Goal: Contribute content

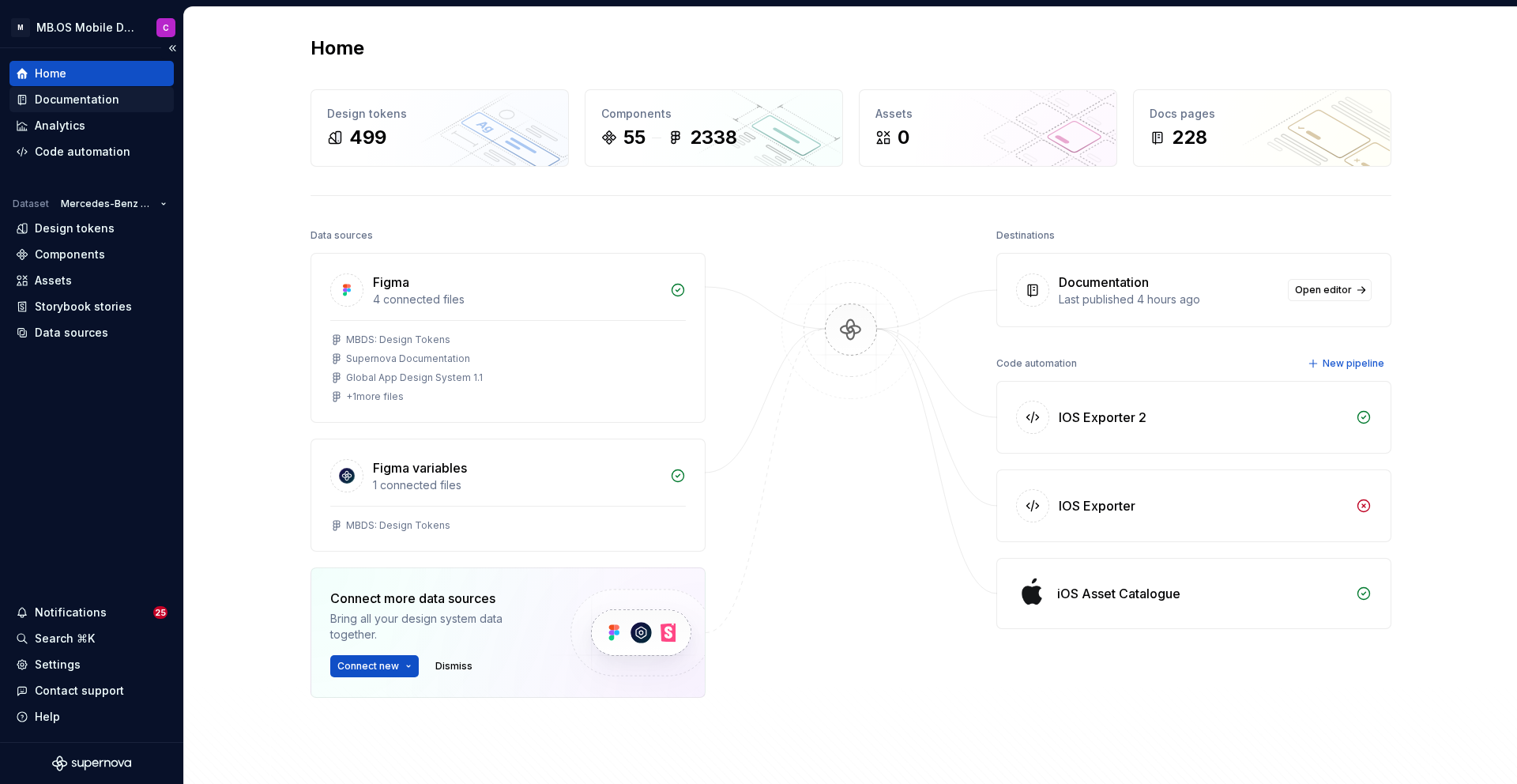
click at [64, 98] on div "Documentation" at bounding box center [76, 100] width 84 height 16
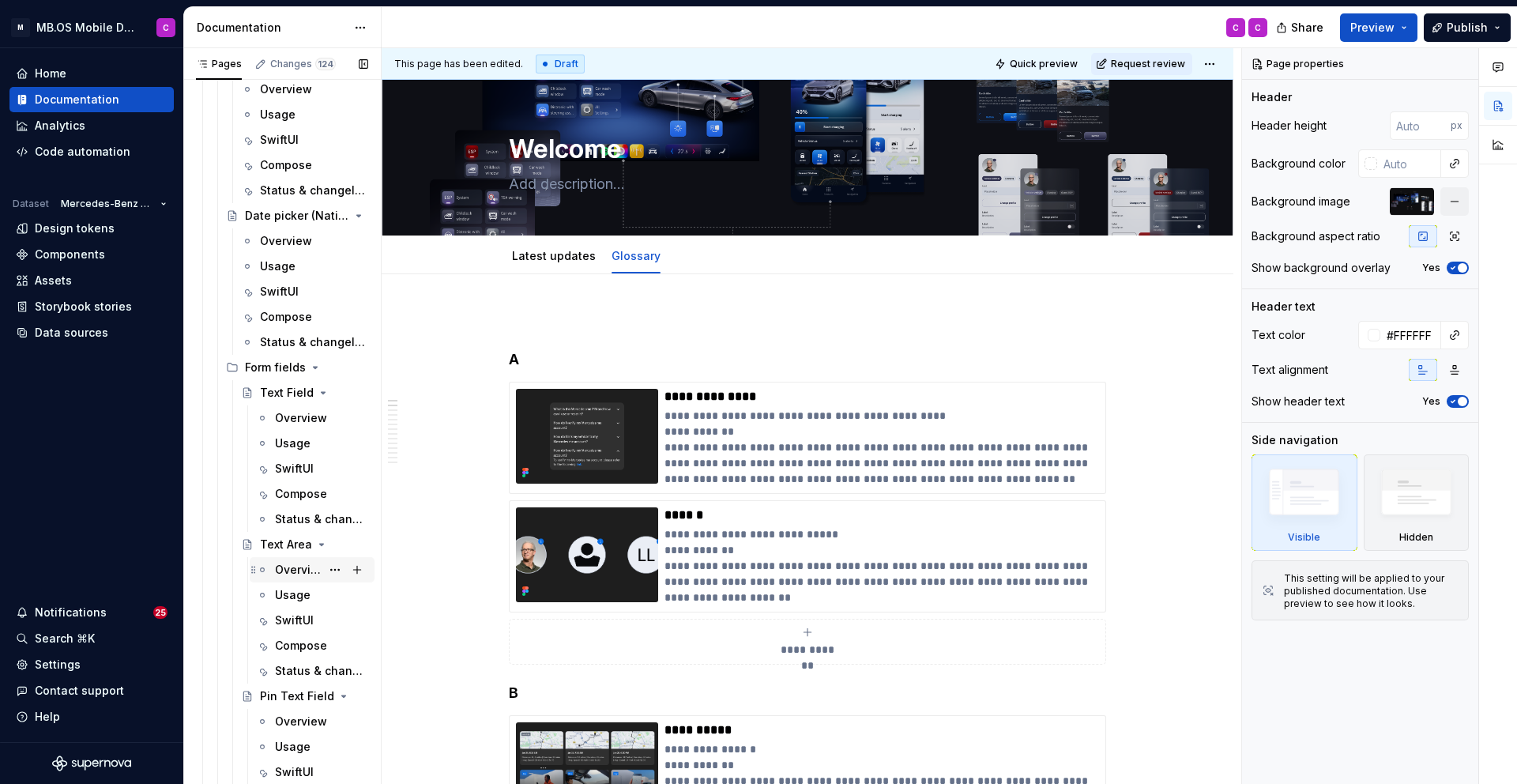
scroll to position [850, 0]
click at [292, 561] on div "Overview" at bounding box center [298, 566] width 46 height 16
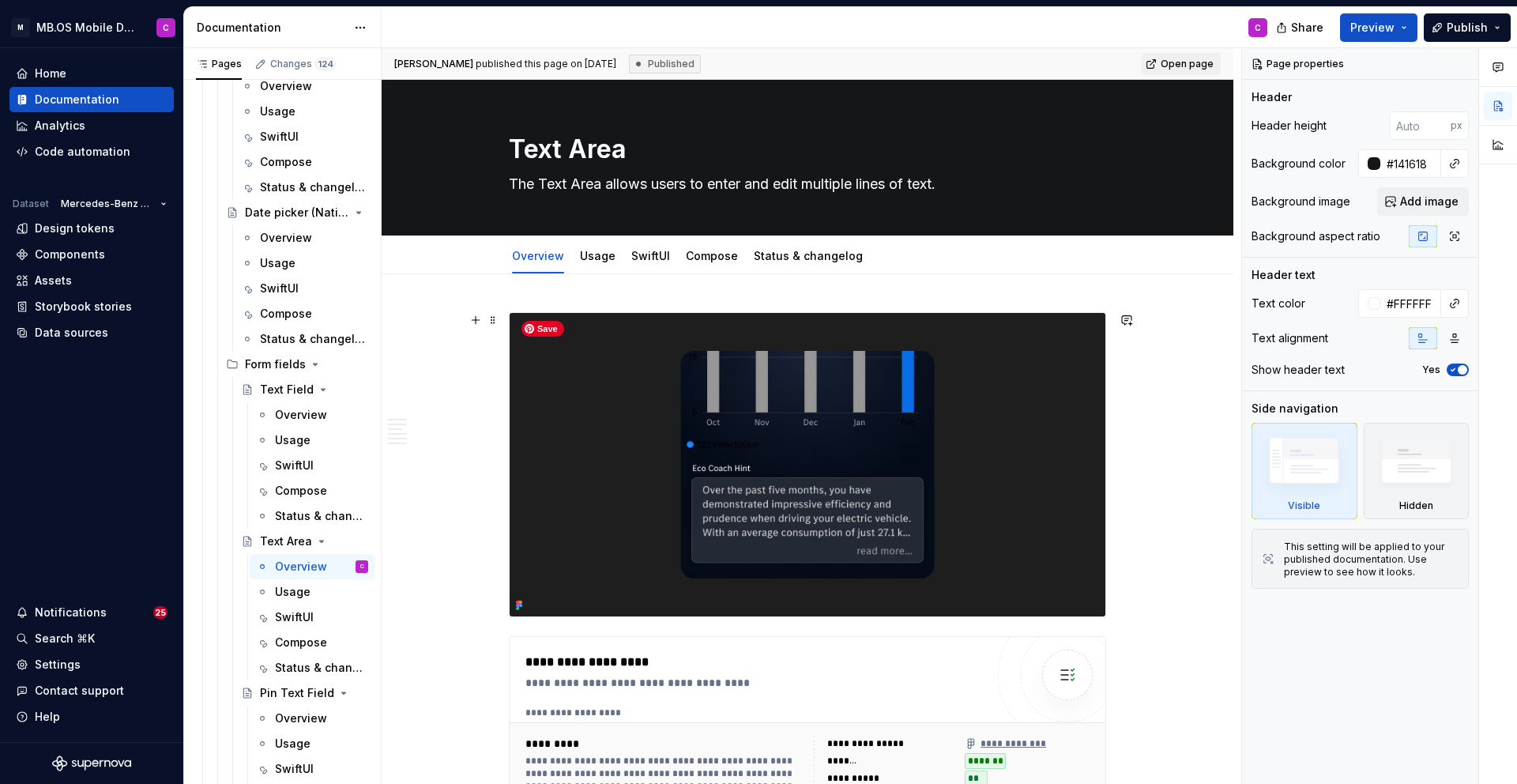
click at [747, 403] on img at bounding box center [808, 464] width 596 height 303
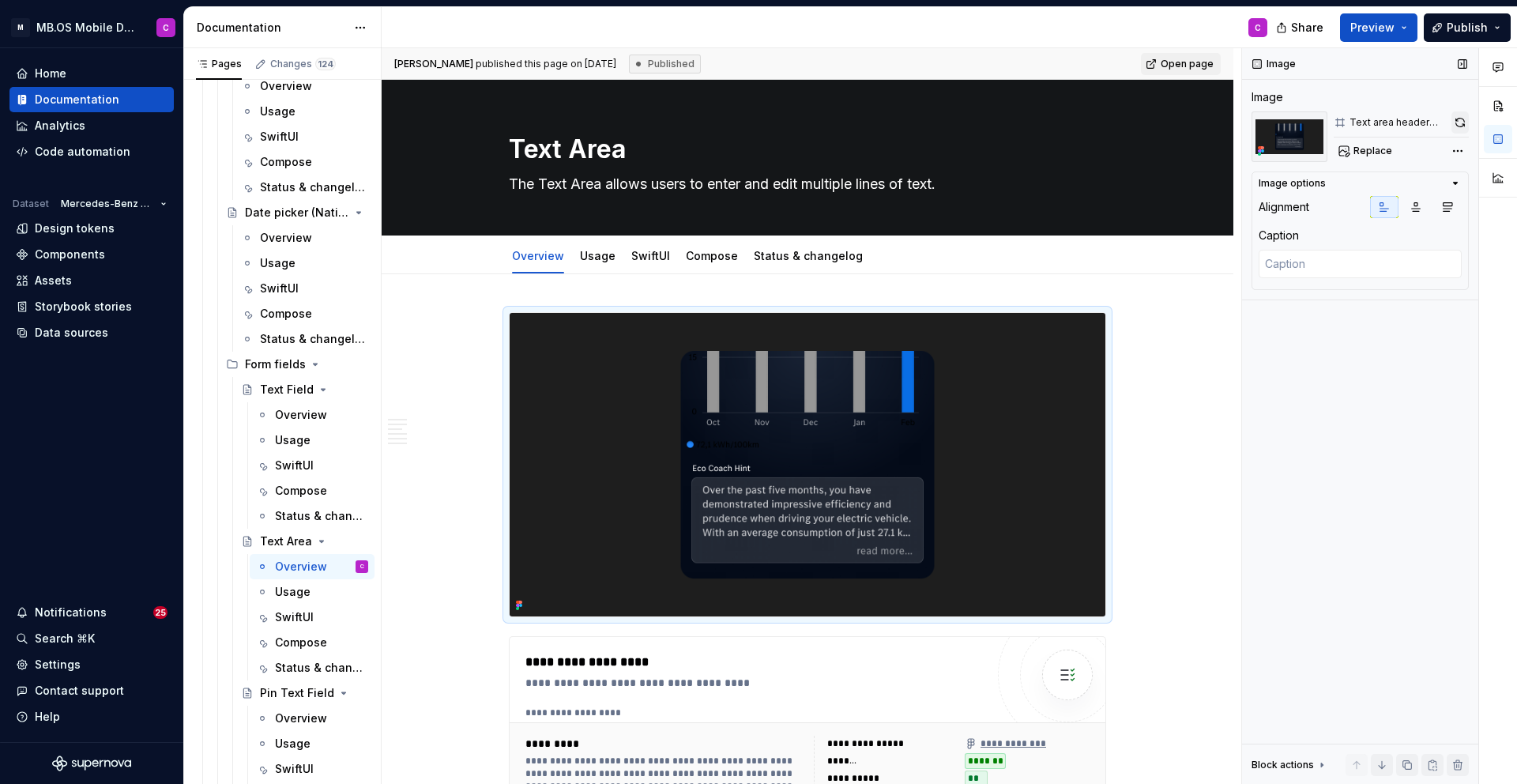
click at [1460, 121] on button "button" at bounding box center [1461, 123] width 18 height 22
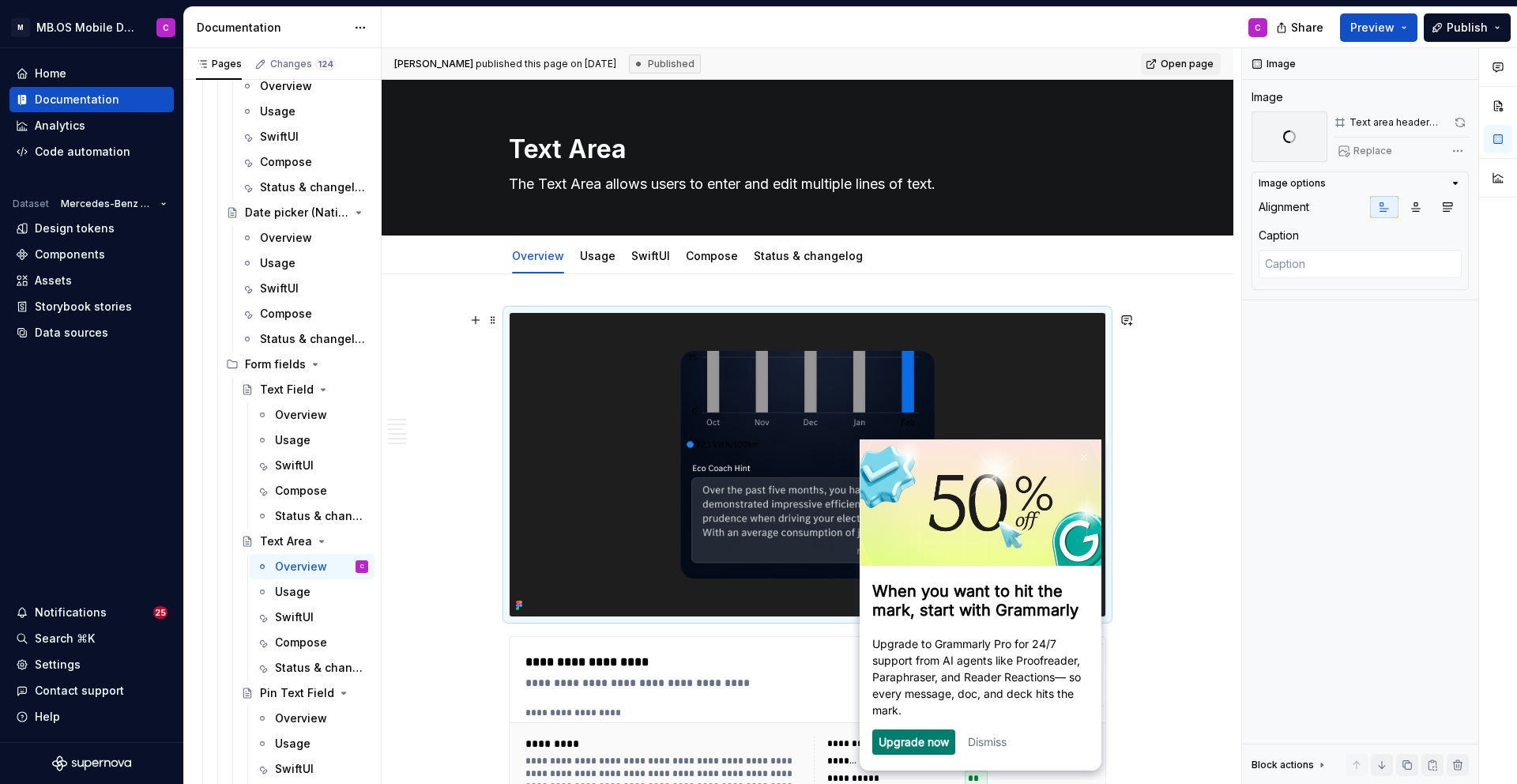
click at [989, 748] on link "Dismiss" at bounding box center [986, 741] width 39 height 14
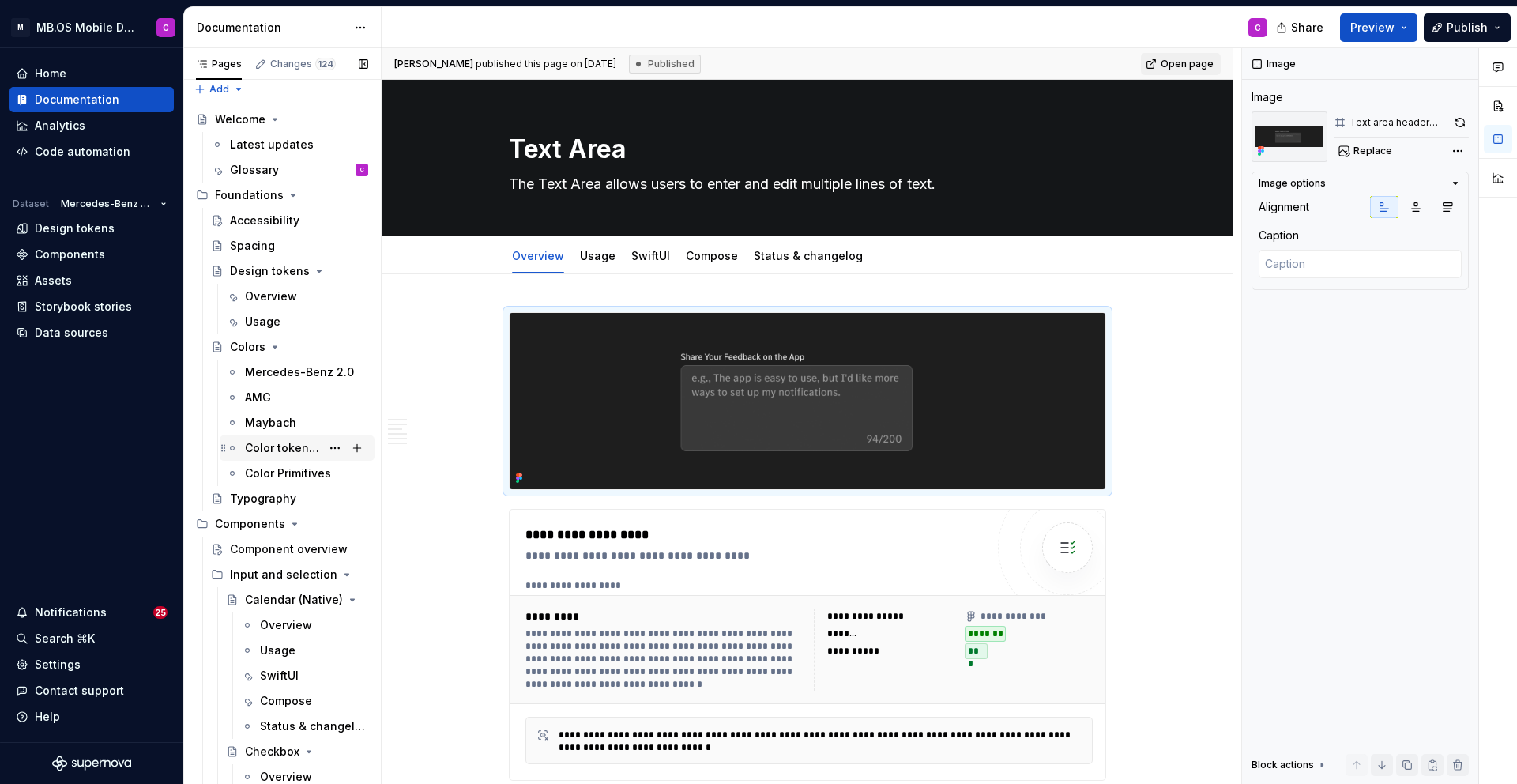
scroll to position [5, 0]
click at [282, 376] on div "Mercedes-Benz 2.0" at bounding box center [282, 375] width 76 height 16
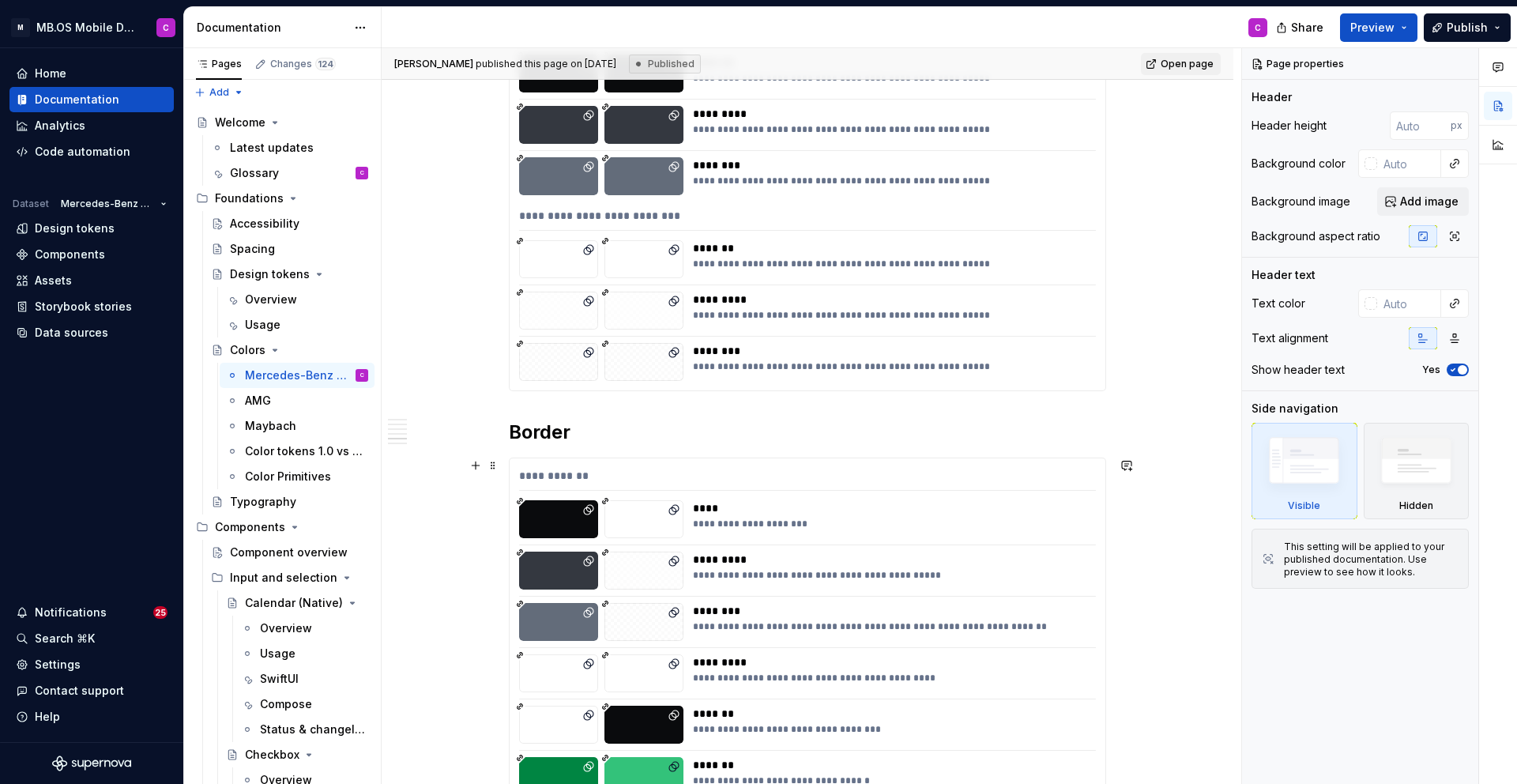
scroll to position [4370, 0]
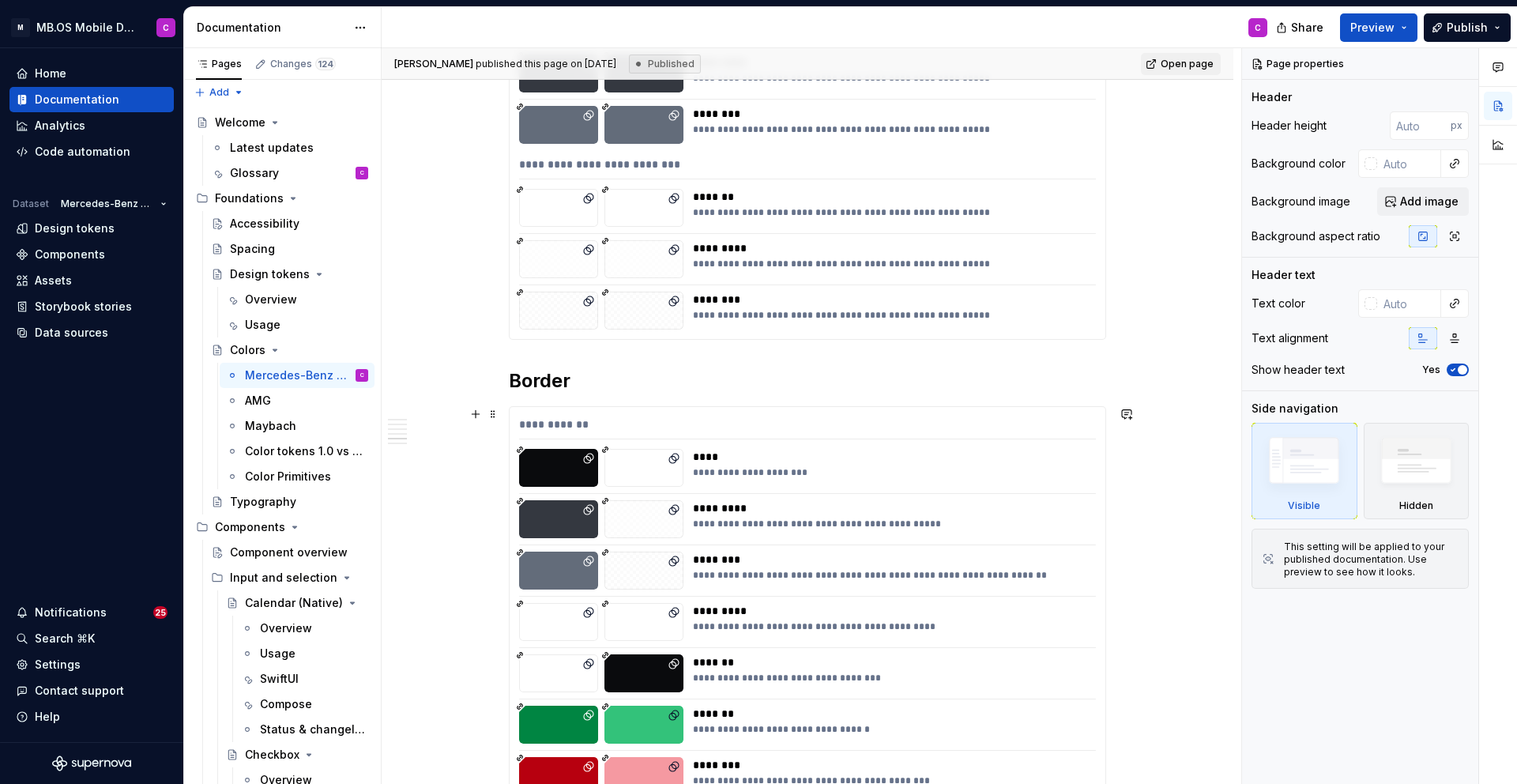
click at [723, 470] on div "**********" at bounding box center [889, 472] width 393 height 13
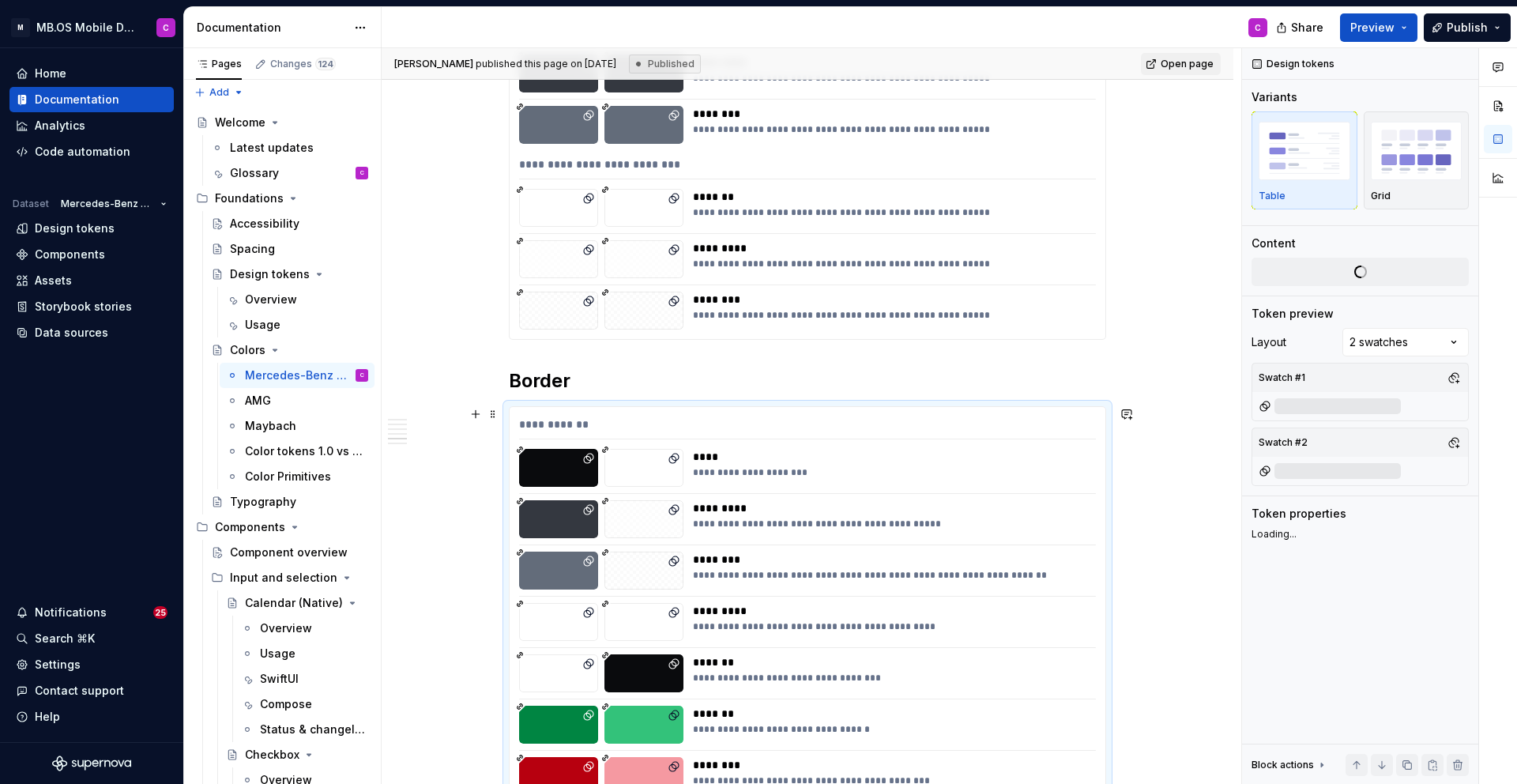
type textarea "*"
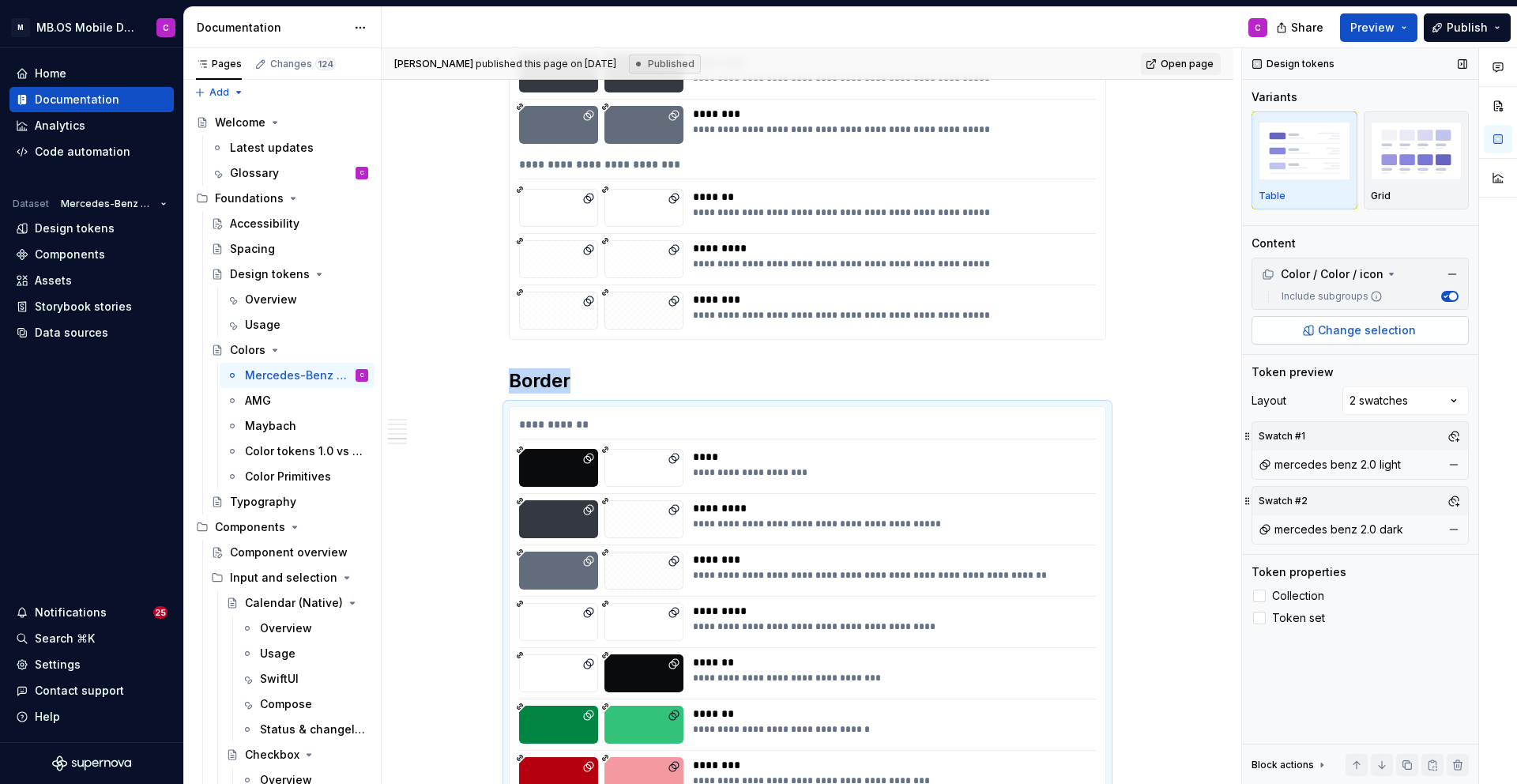
click at [1363, 327] on span "Change selection" at bounding box center [1366, 331] width 98 height 16
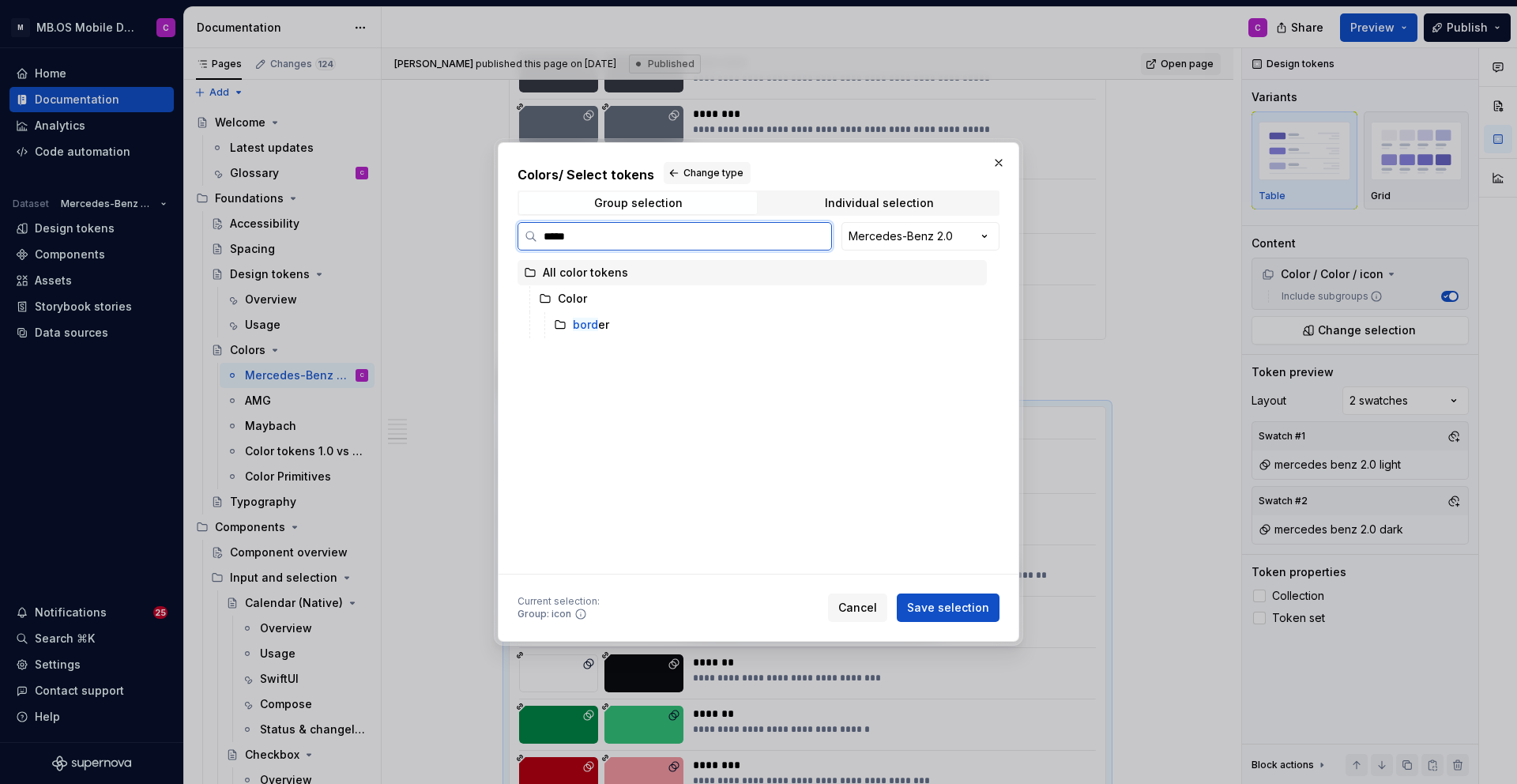
type input "******"
click at [662, 325] on div "border" at bounding box center [767, 325] width 440 height 26
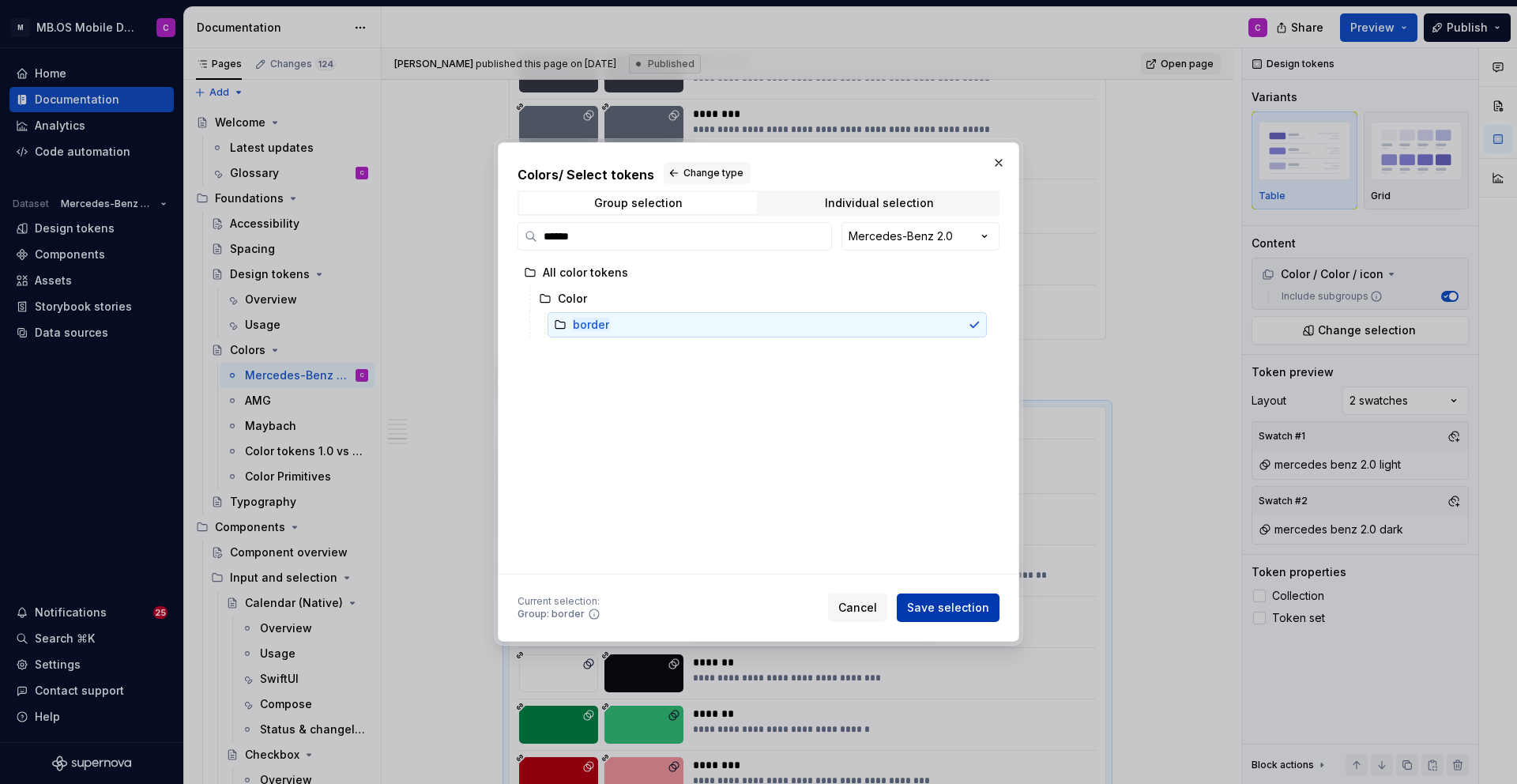
click at [953, 606] on span "Save selection" at bounding box center [948, 608] width 82 height 16
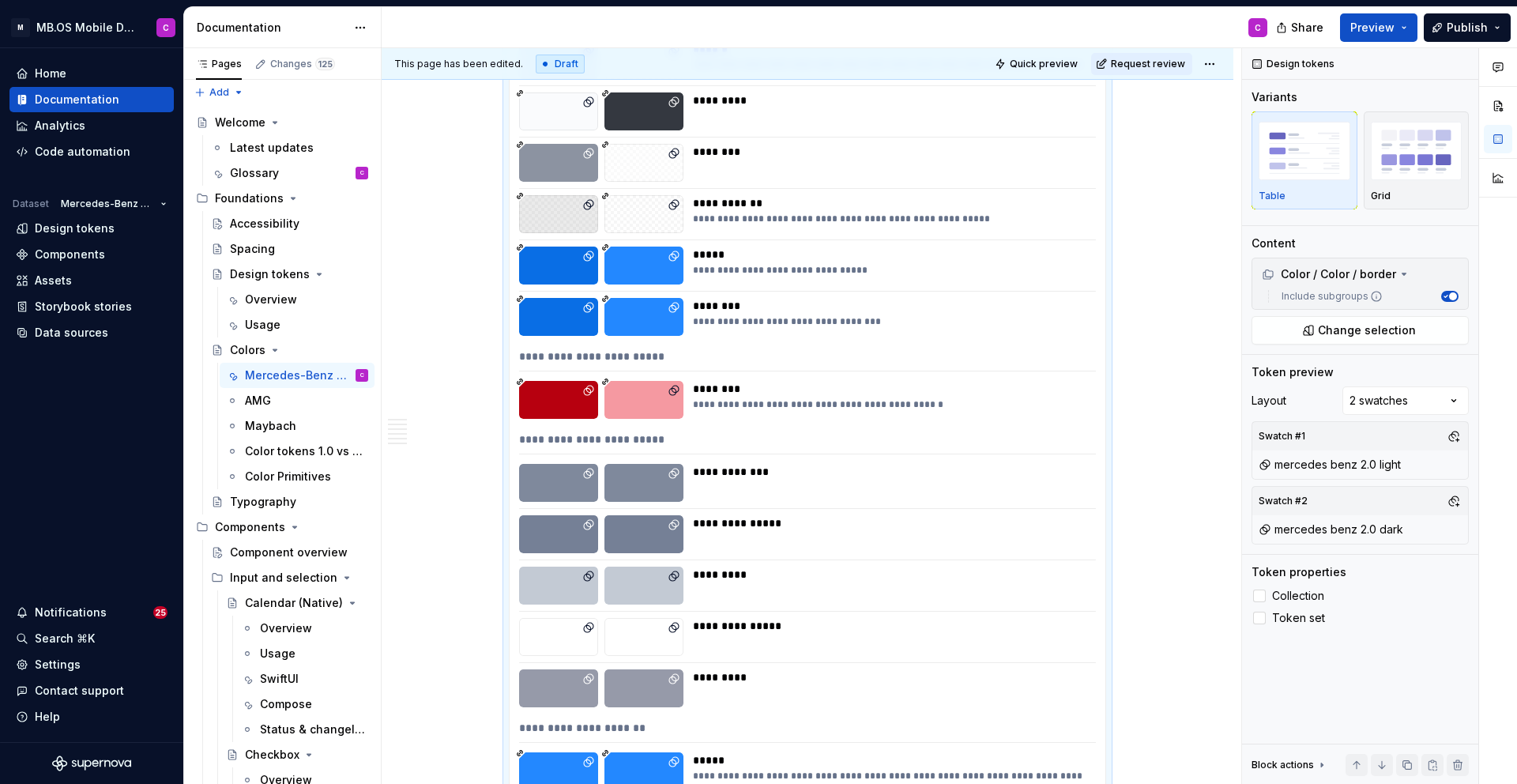
scroll to position [4859, 0]
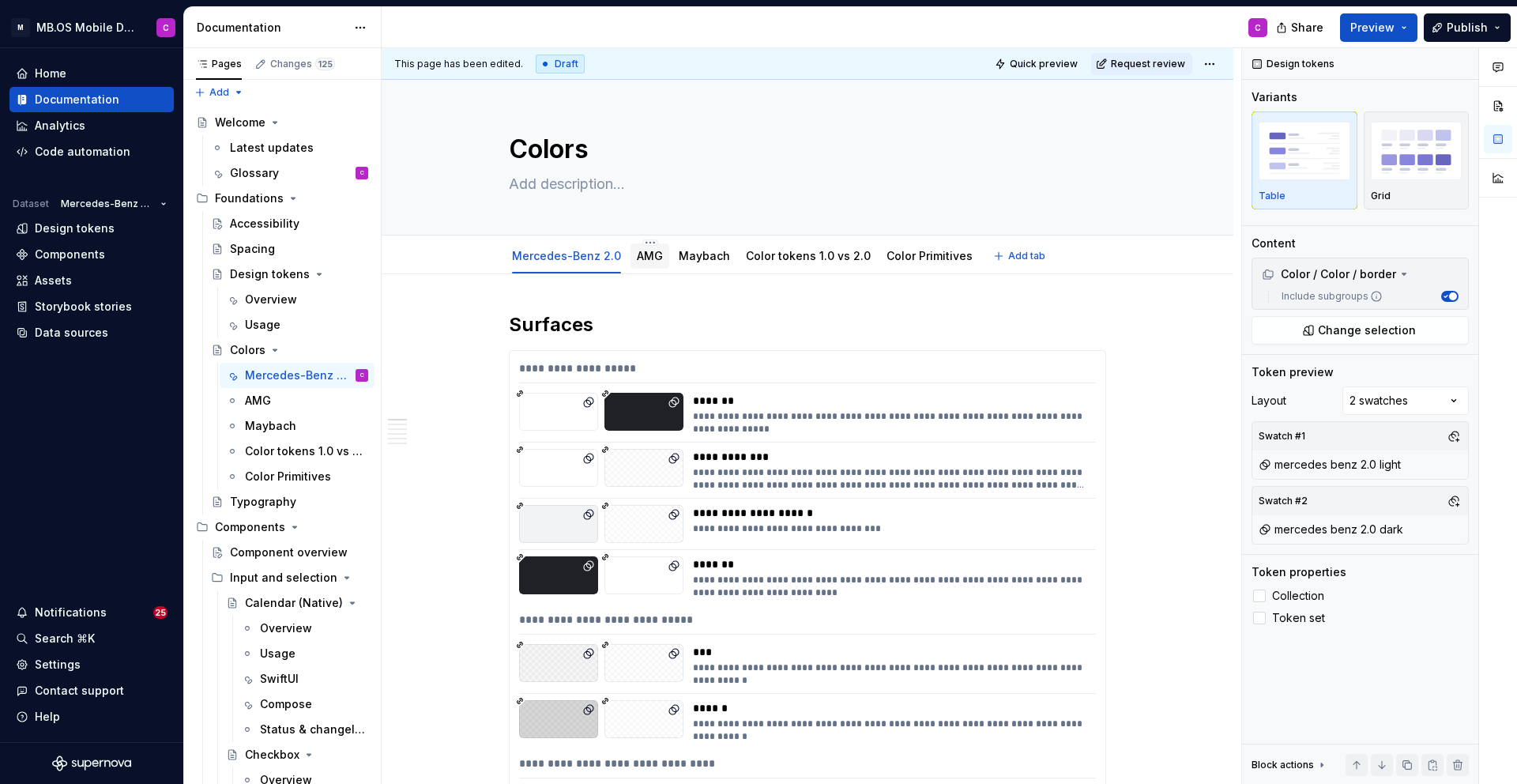
click at [640, 256] on link "AMG" at bounding box center [650, 255] width 26 height 14
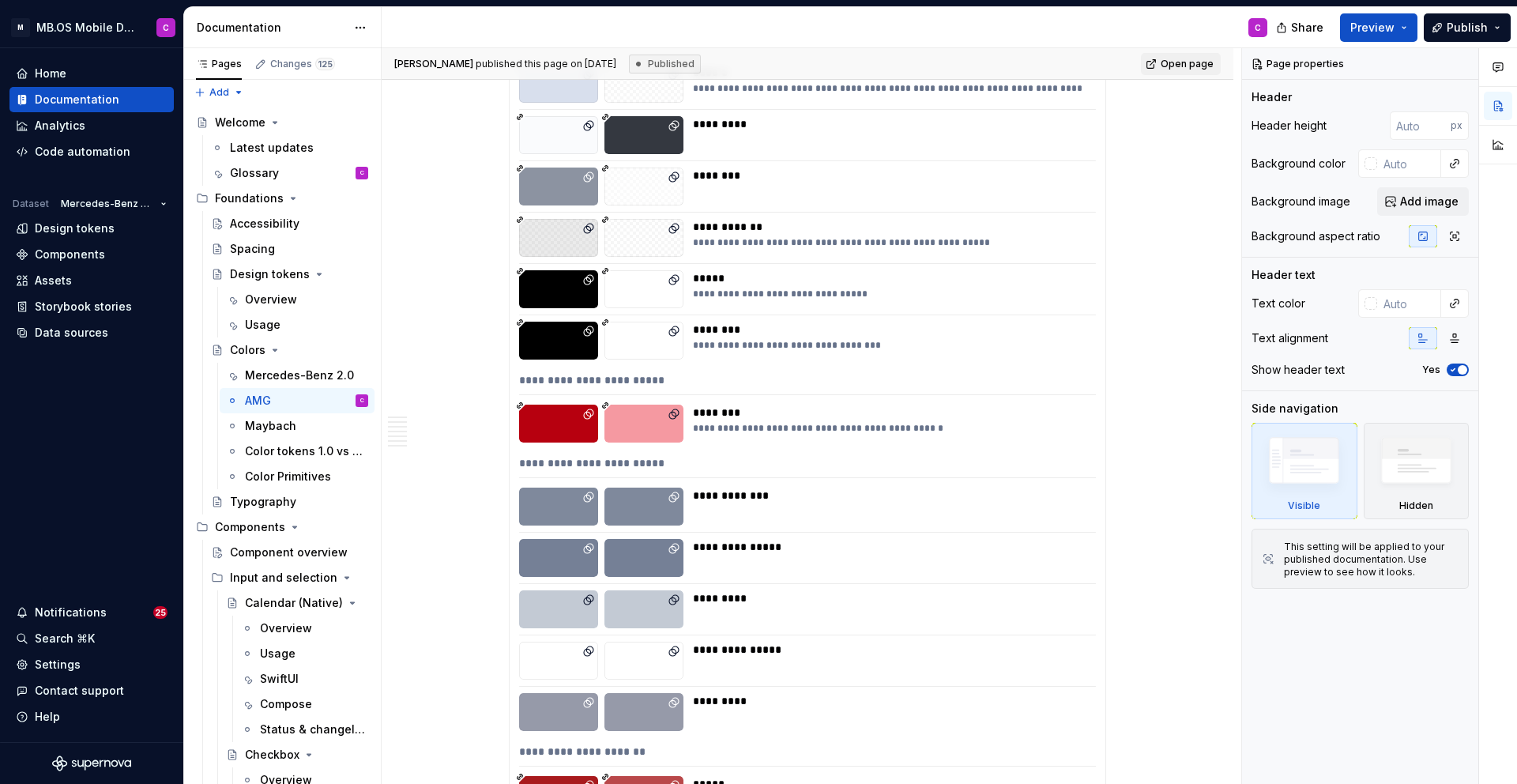
click at [675, 401] on div "**********" at bounding box center [808, 680] width 596 height 1316
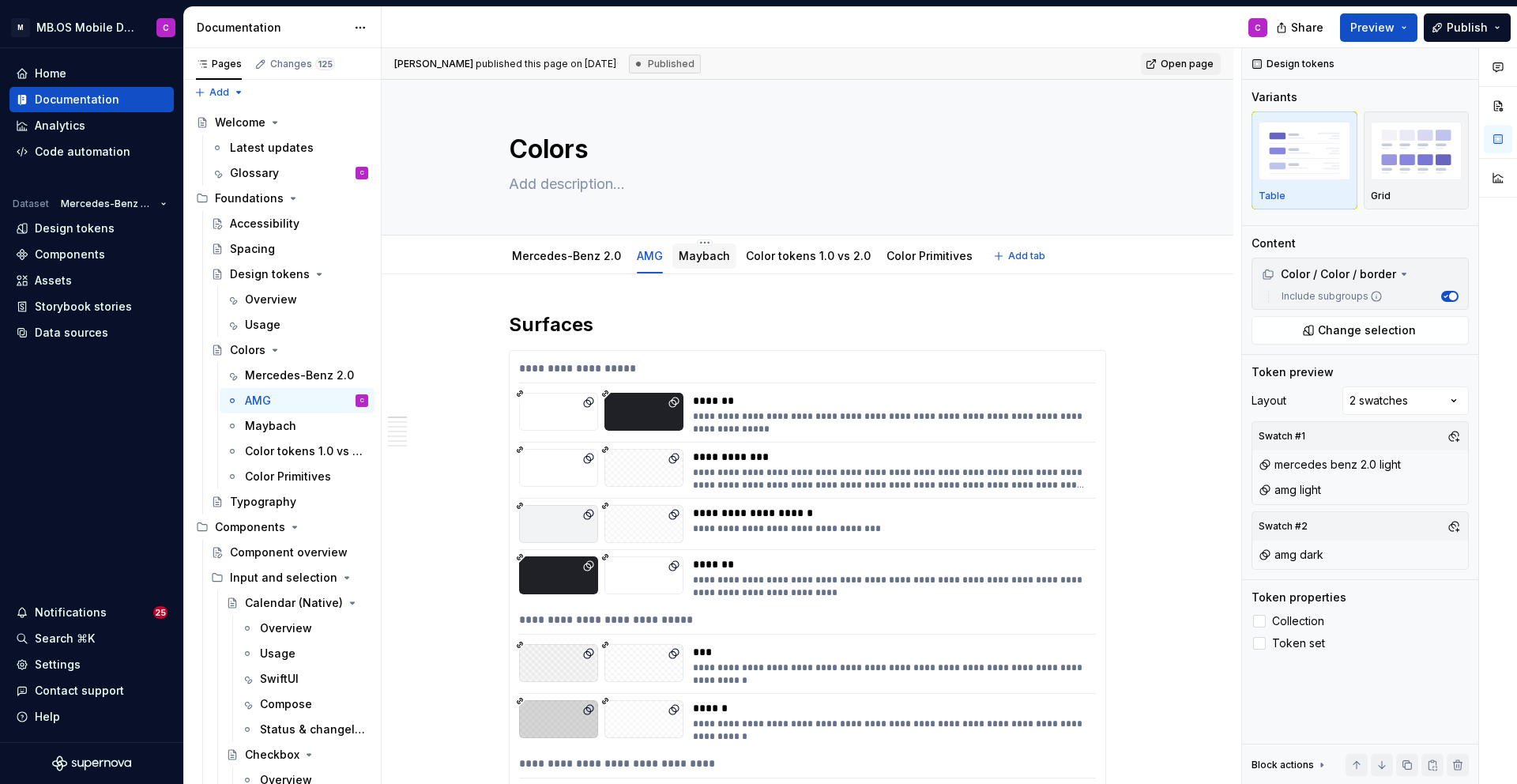
click at [699, 252] on link "Maybach" at bounding box center [704, 255] width 51 height 14
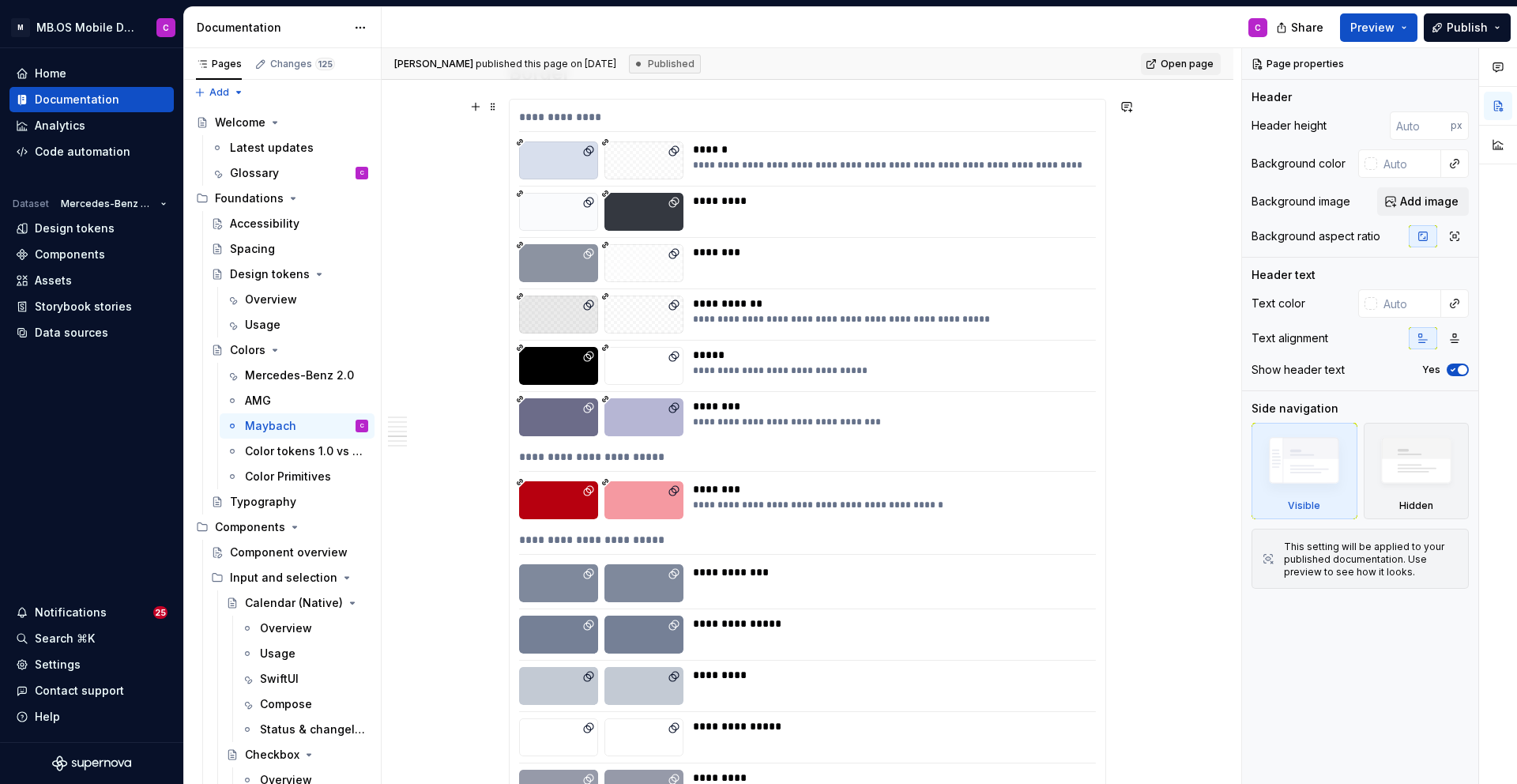
click at [694, 532] on div "**********" at bounding box center [807, 542] width 577 height 23
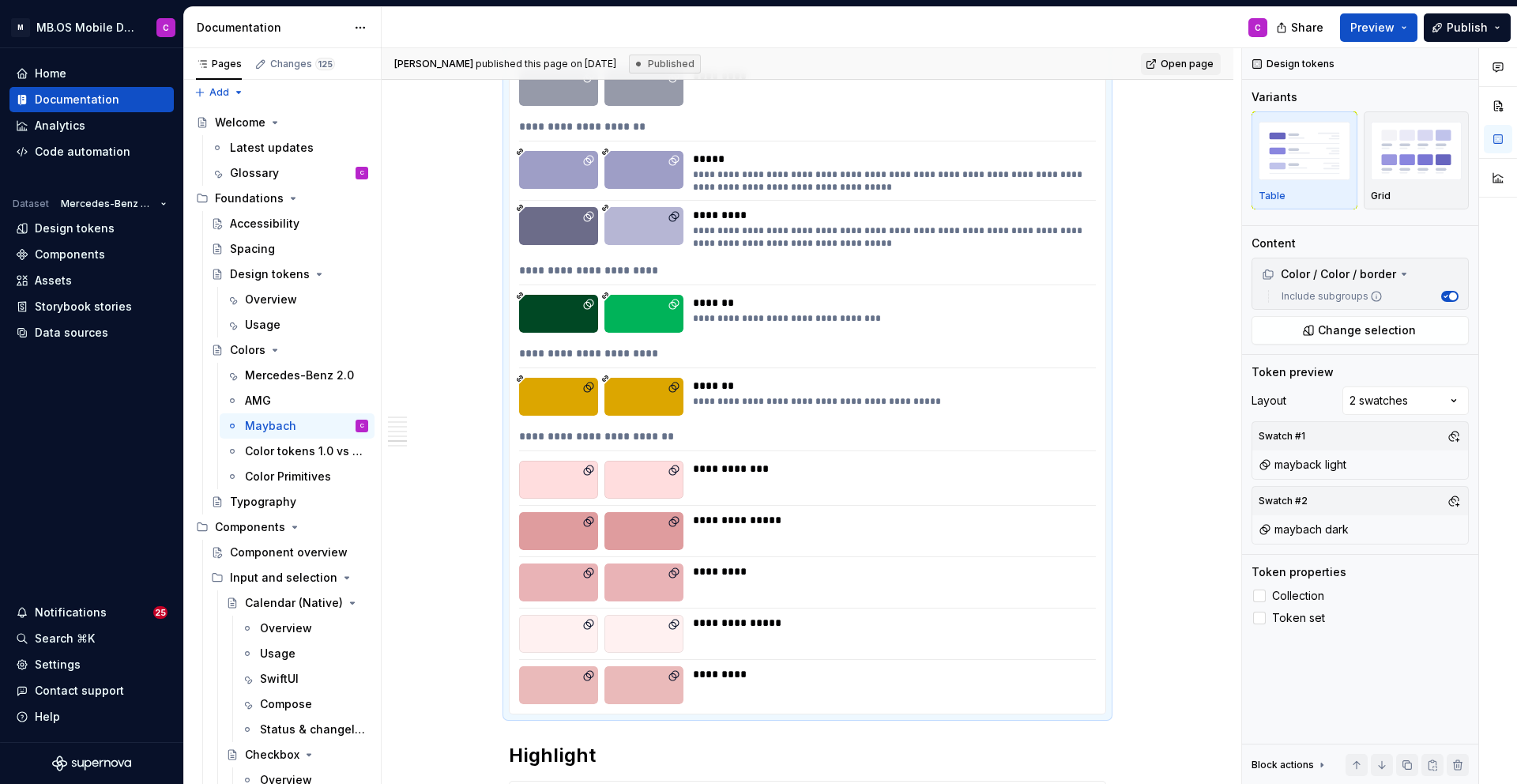
click at [636, 553] on div "**********" at bounding box center [808, 55] width 596 height 1316
type textarea "*"
click at [85, 228] on div "Design tokens" at bounding box center [74, 229] width 80 height 16
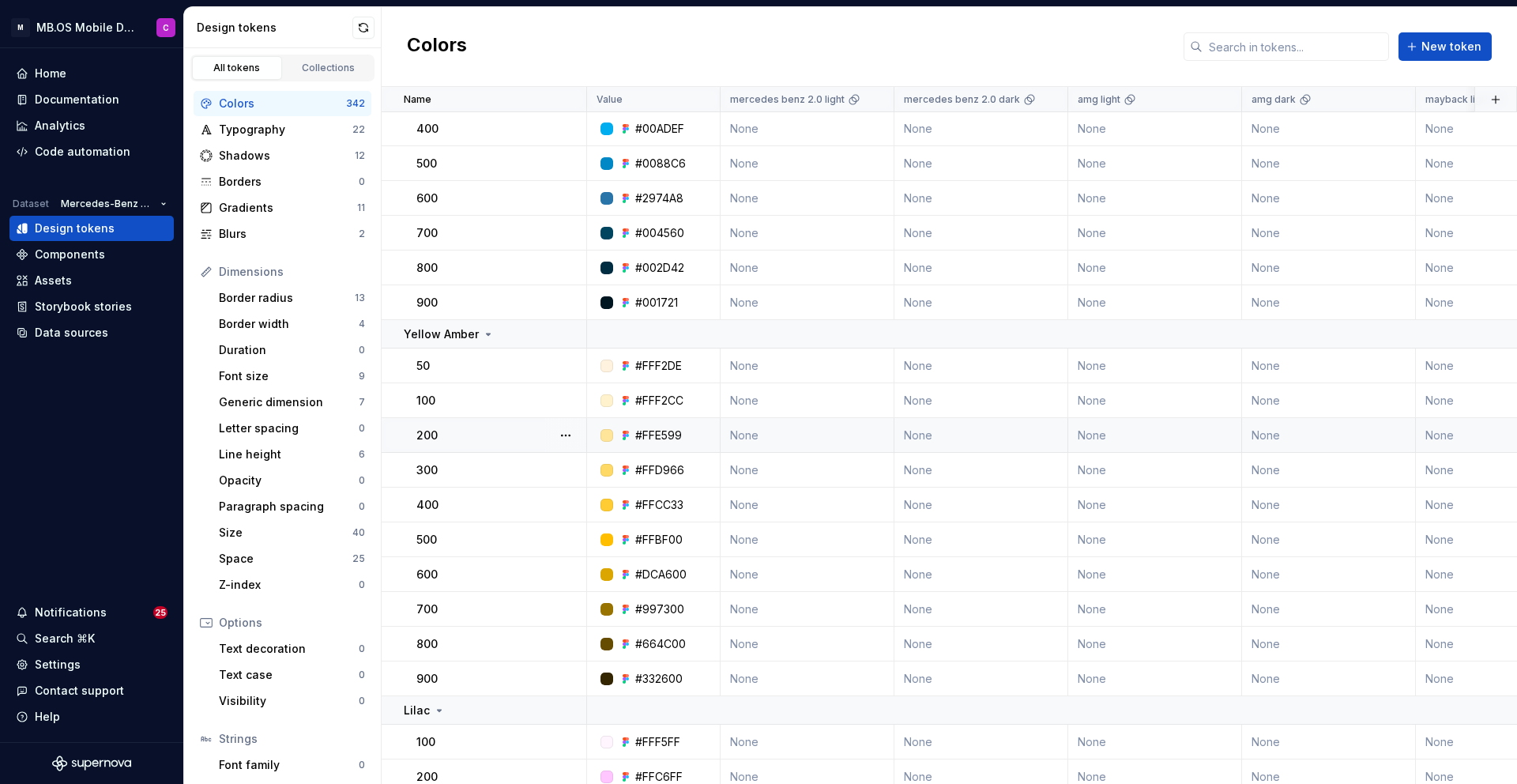
scroll to position [147, 0]
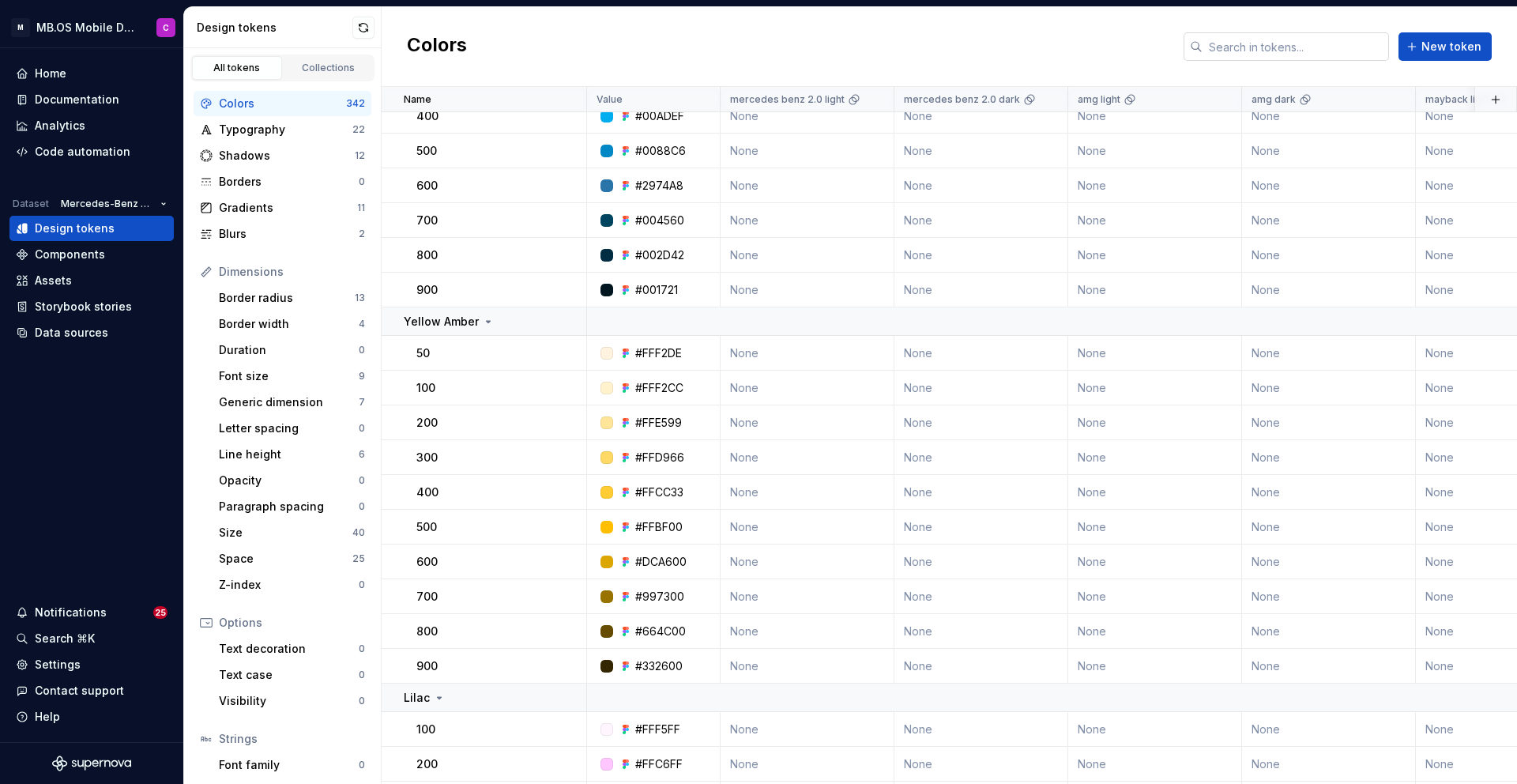
click at [1296, 45] on input "text" at bounding box center [1295, 47] width 186 height 29
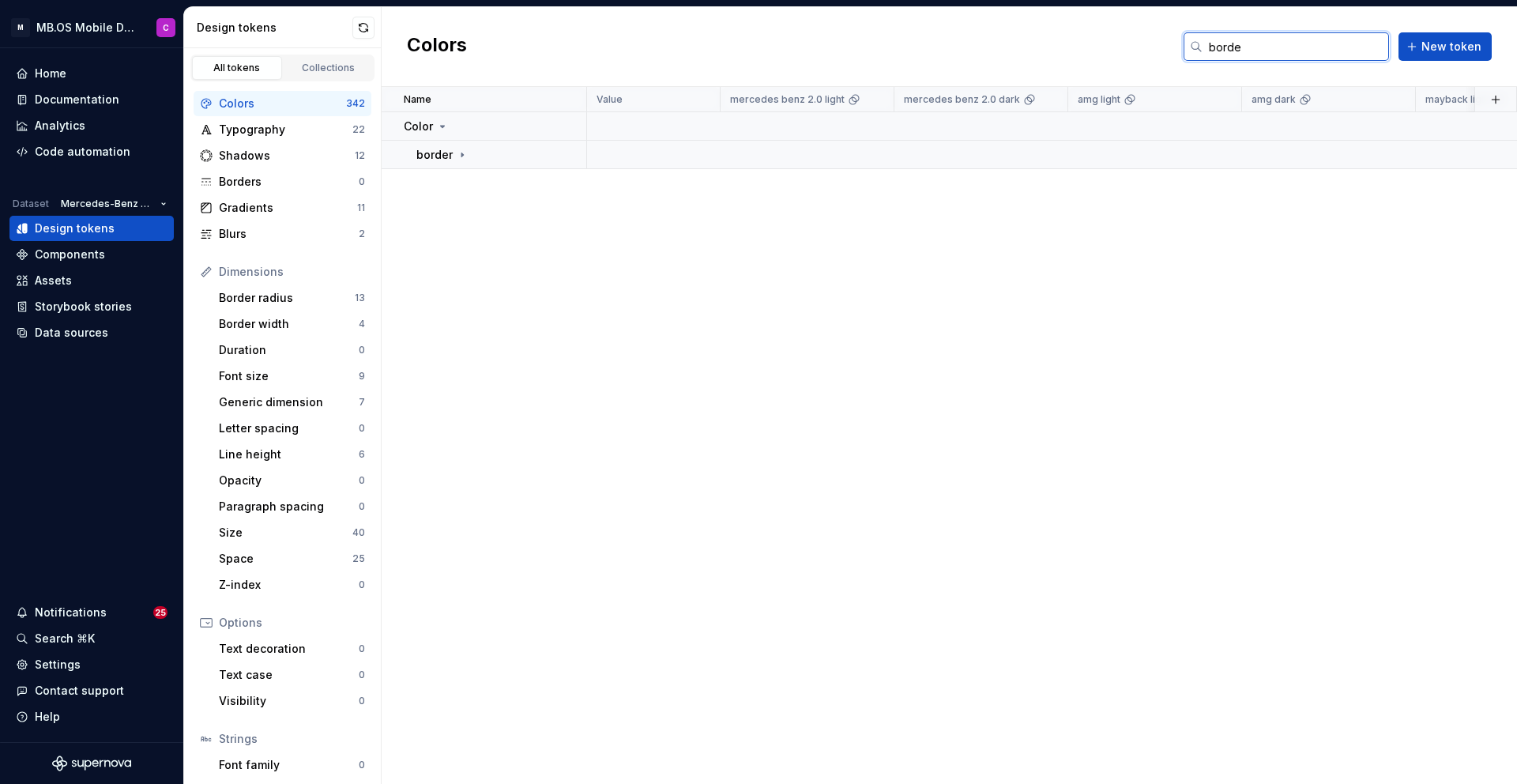
scroll to position [0, 0]
type input "border"
click at [461, 152] on icon at bounding box center [462, 154] width 2 height 4
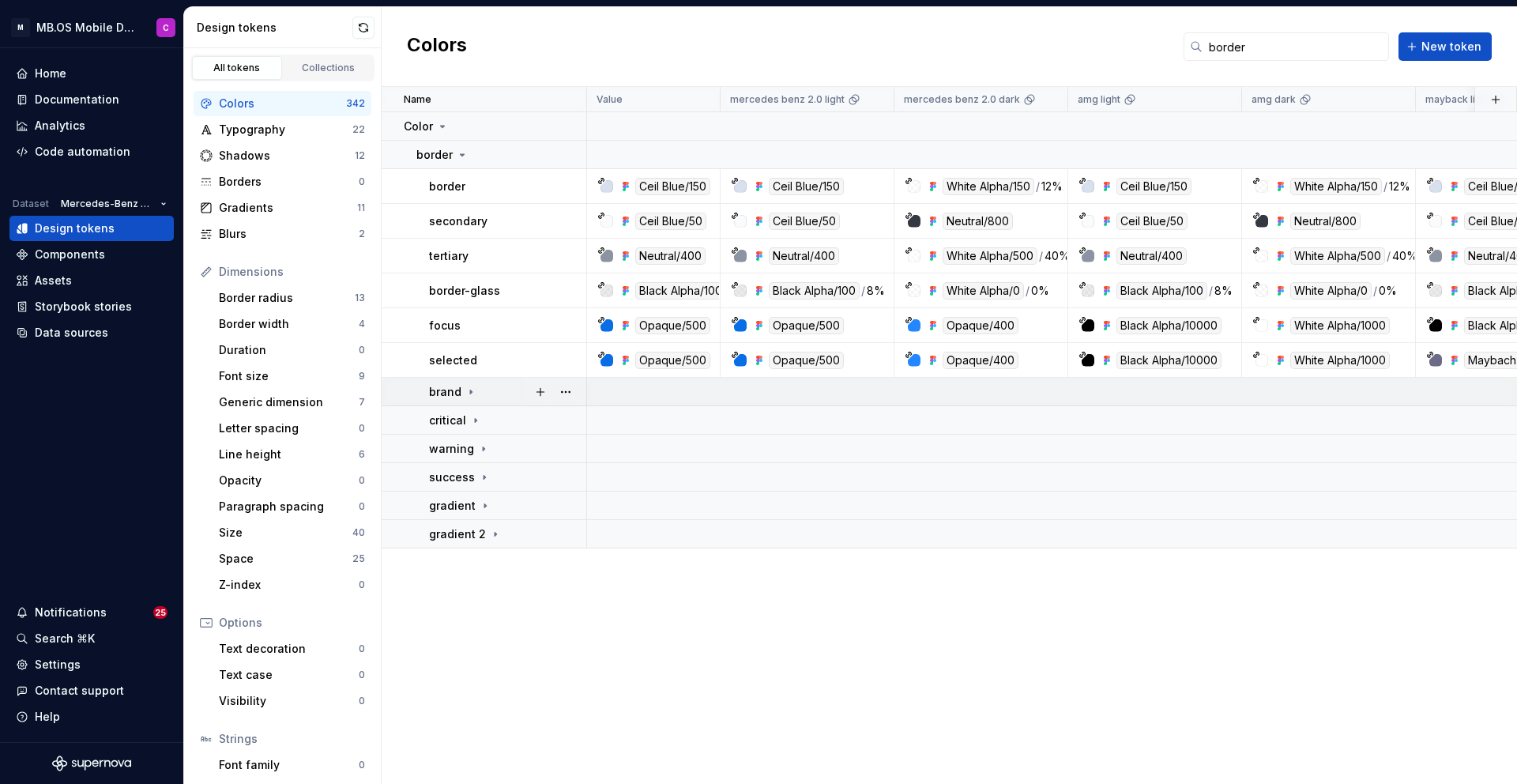
click at [455, 384] on p "brand" at bounding box center [445, 392] width 33 height 16
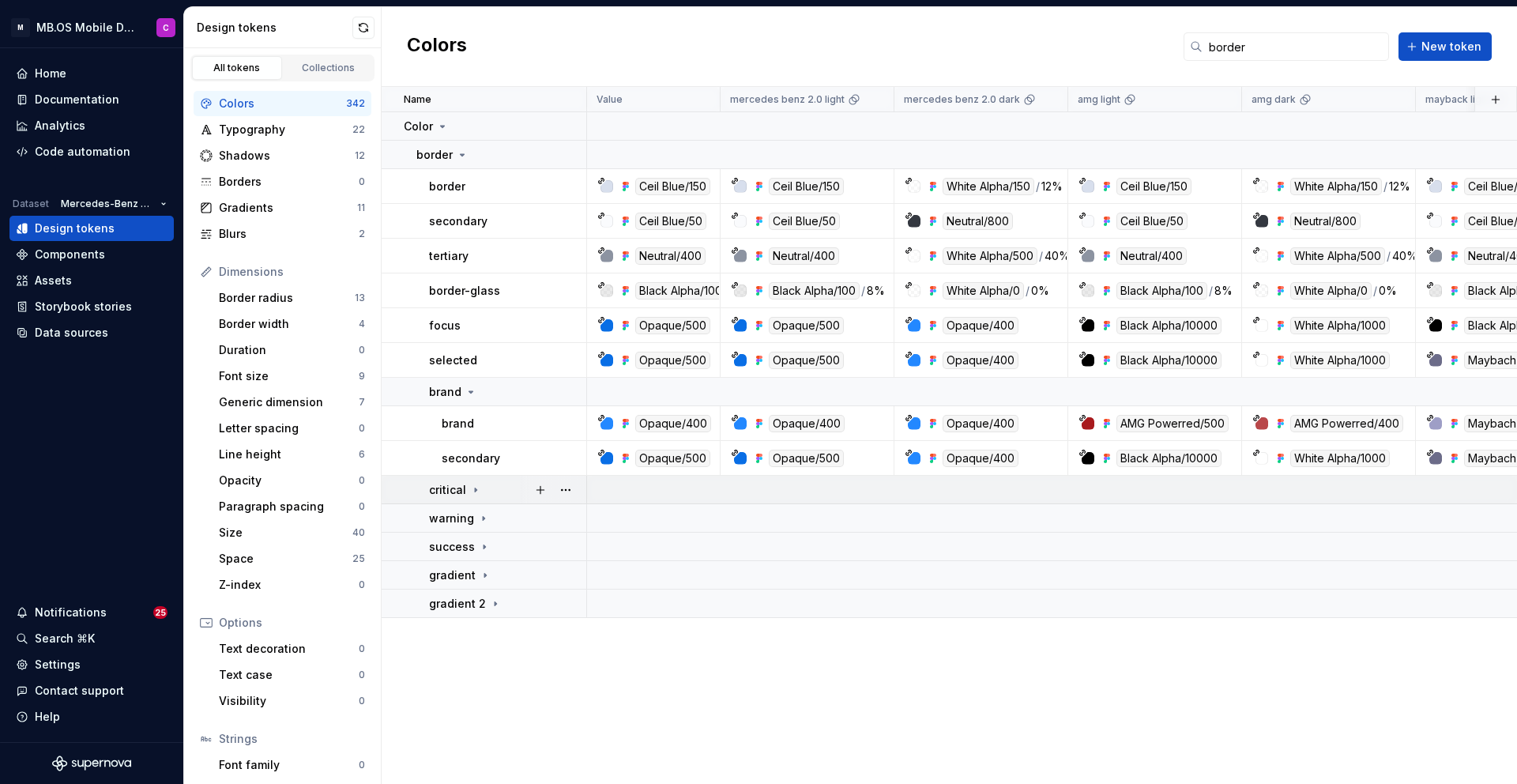
click at [475, 490] on icon at bounding box center [475, 489] width 13 height 13
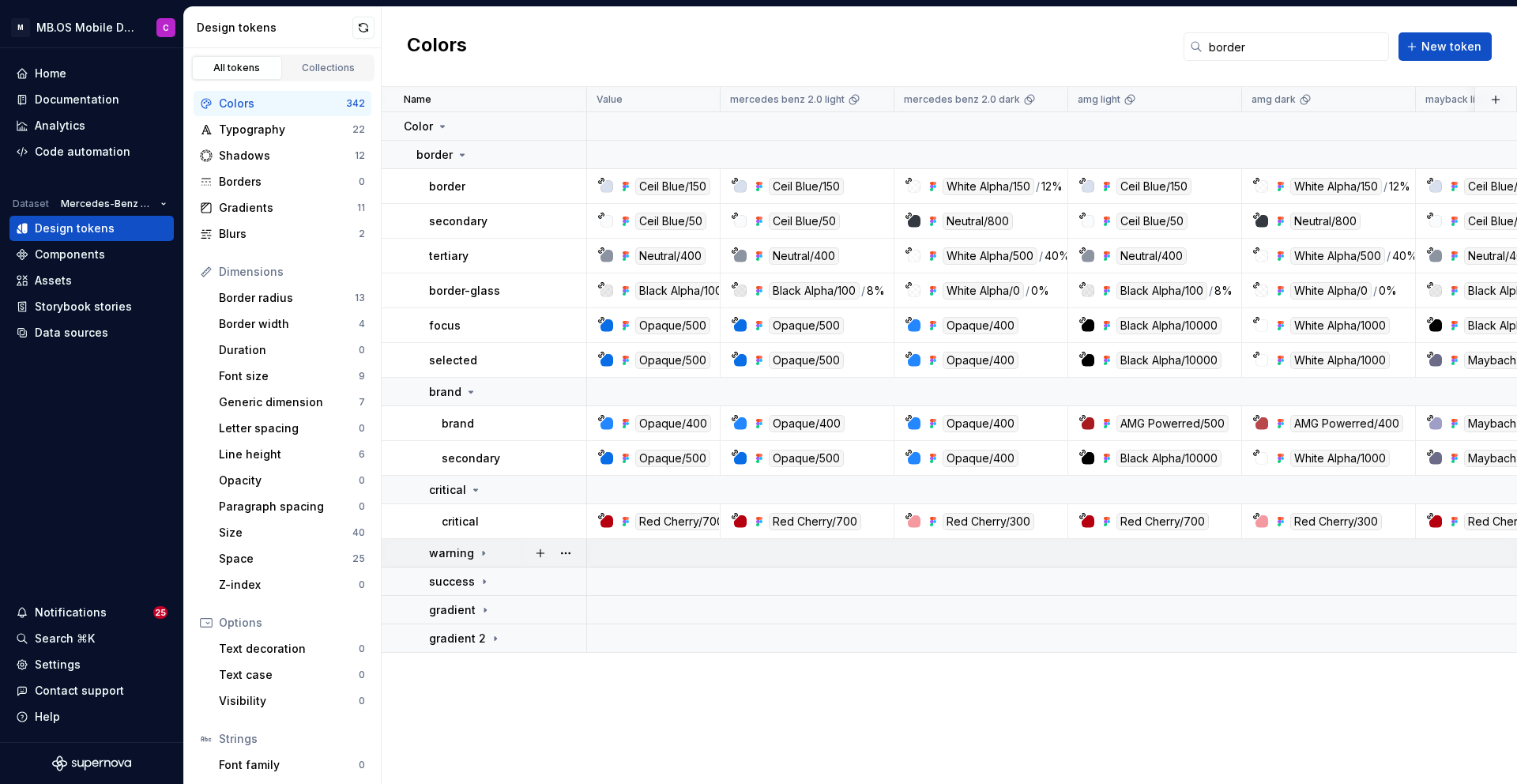
click at [483, 552] on icon at bounding box center [484, 552] width 2 height 4
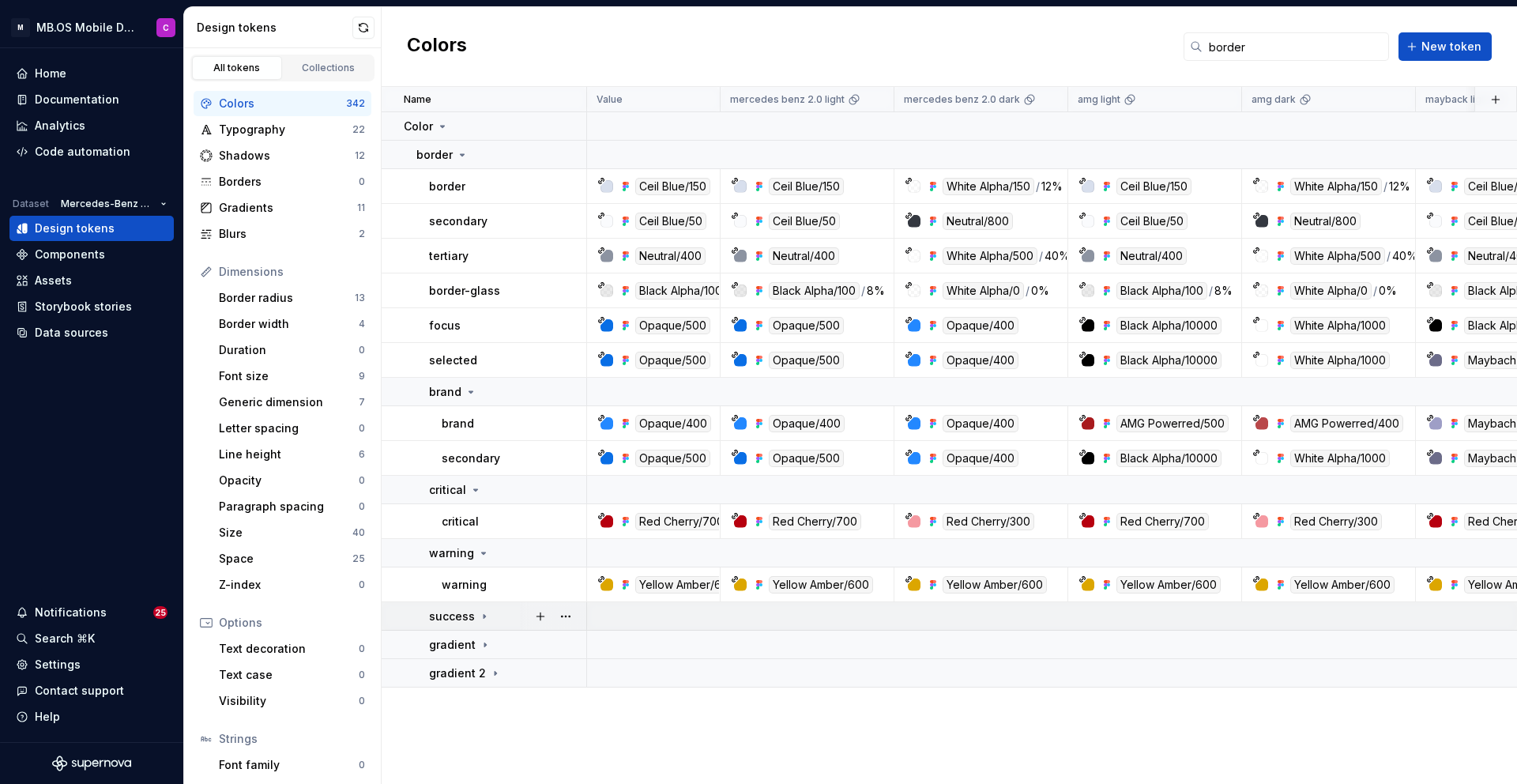
click at [483, 616] on icon at bounding box center [484, 616] width 2 height 4
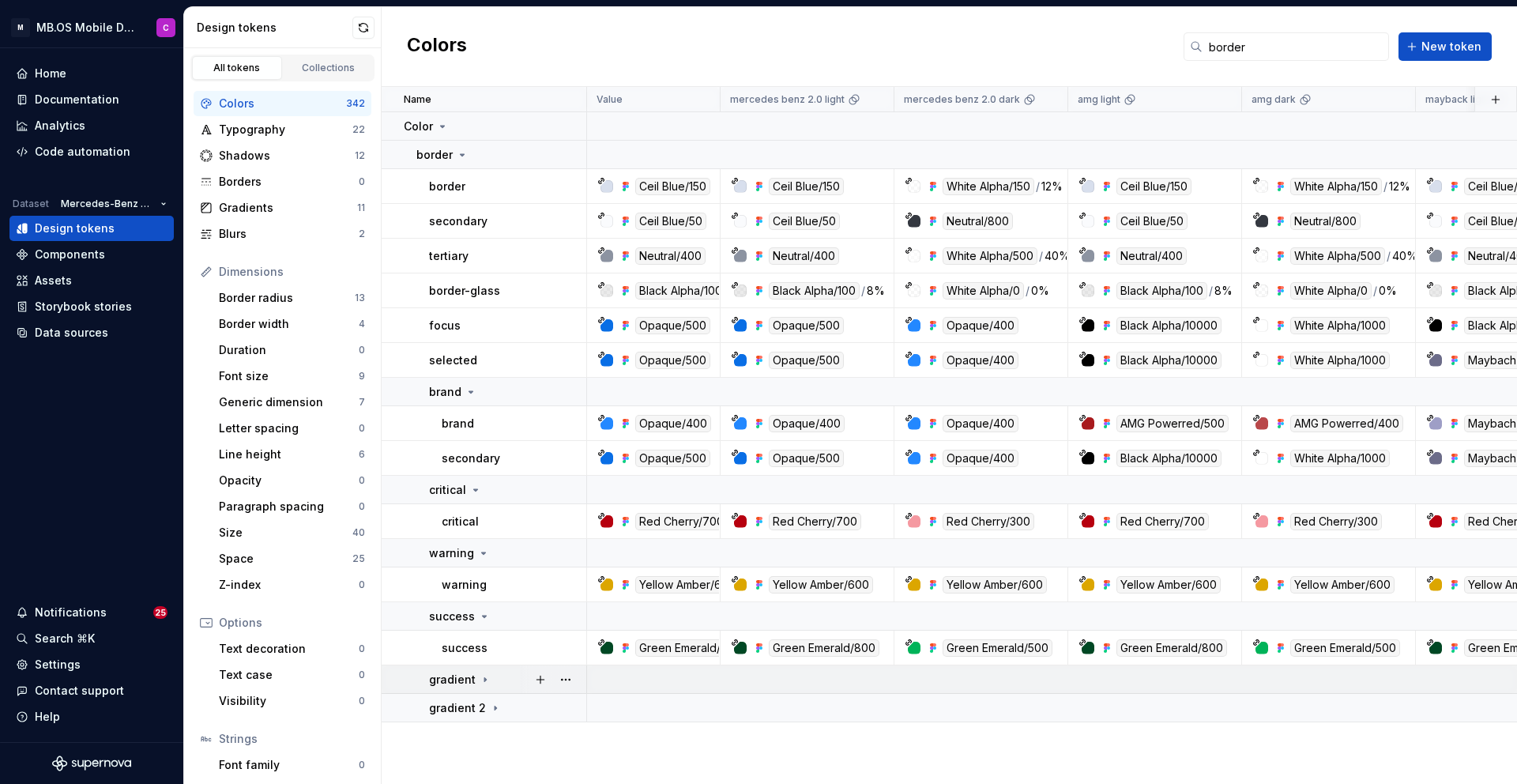
click at [484, 678] on icon at bounding box center [485, 679] width 2 height 4
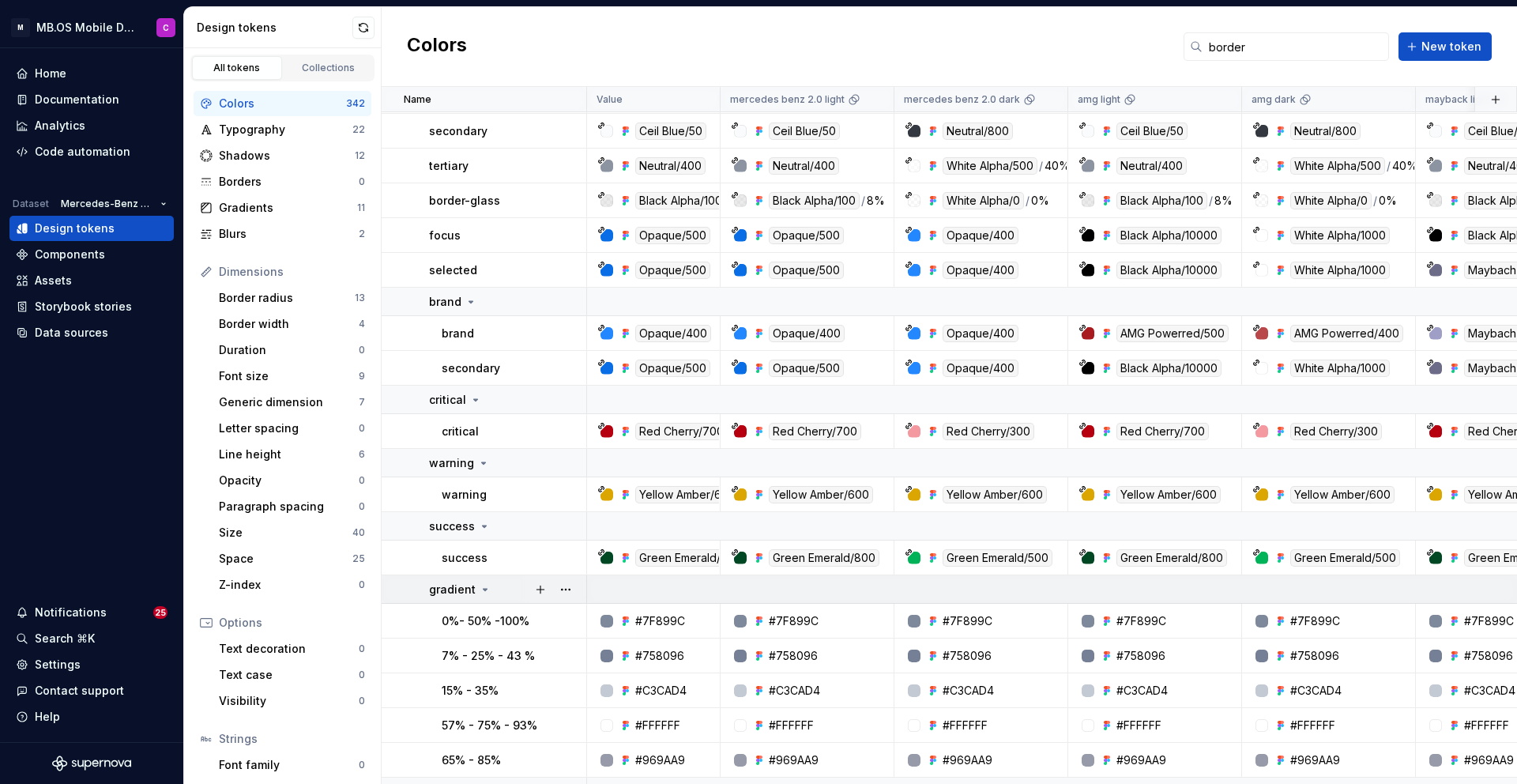
scroll to position [112, 0]
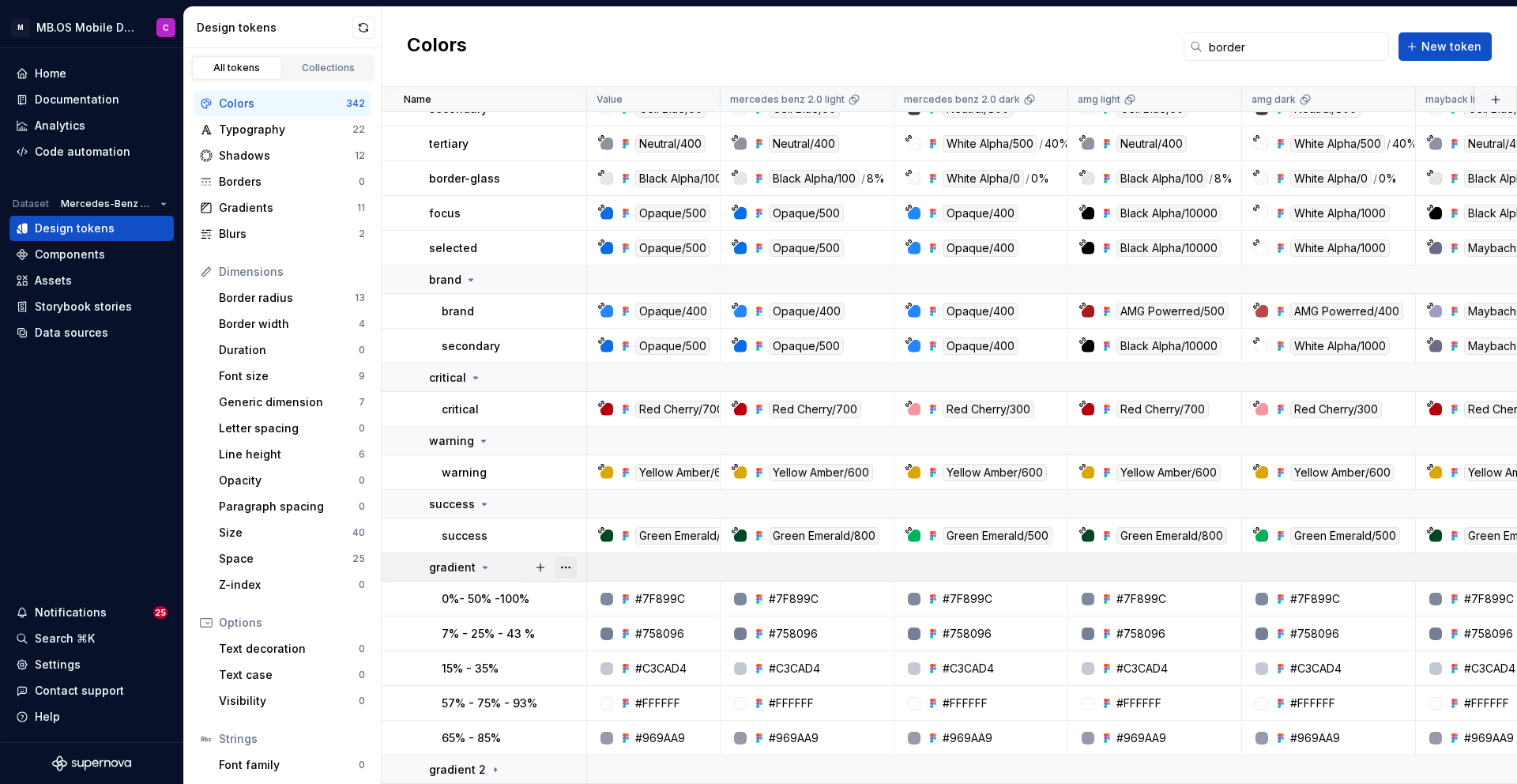
click at [565, 575] on button "button" at bounding box center [565, 567] width 22 height 22
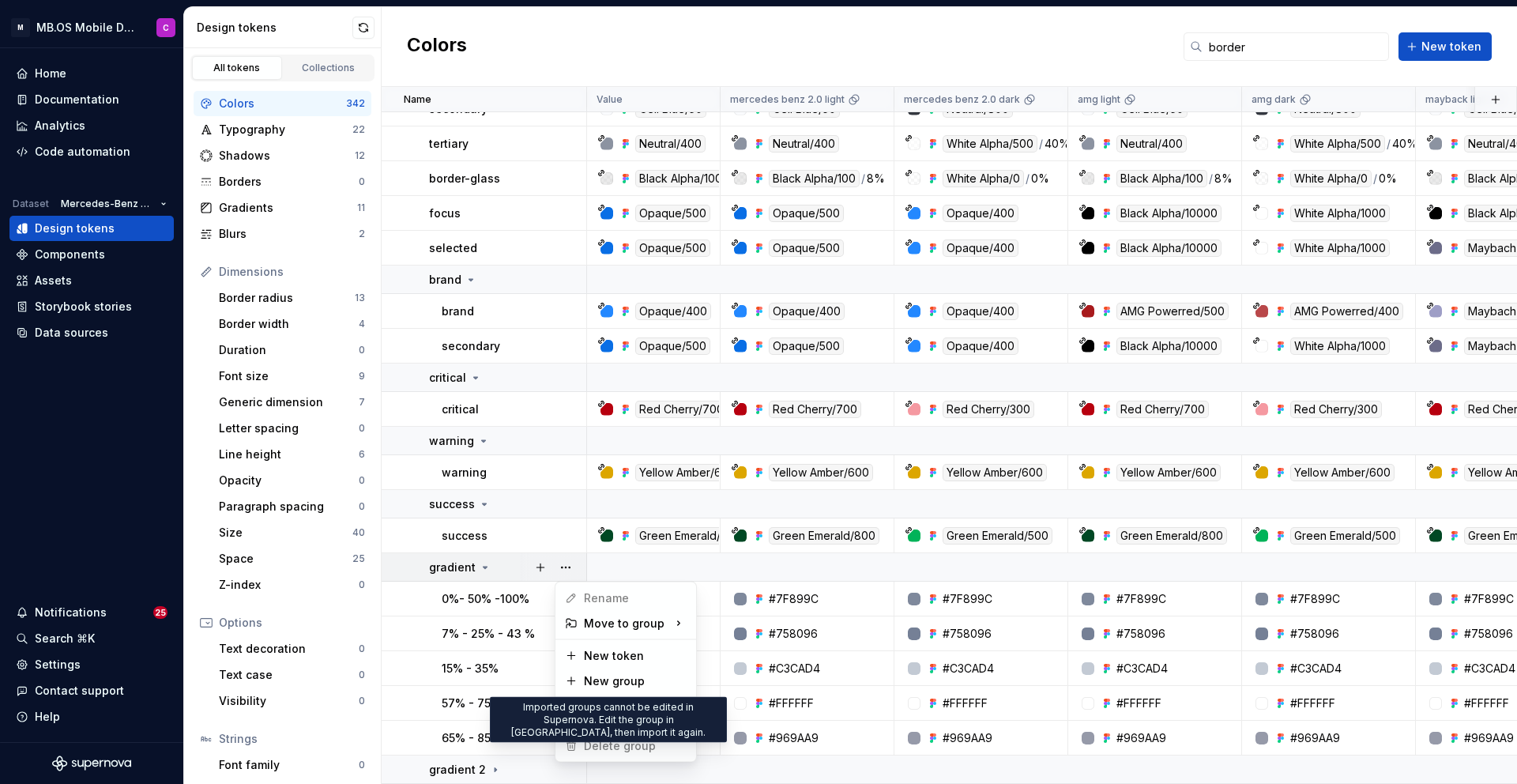
click at [608, 747] on span "Delete group" at bounding box center [610, 746] width 104 height 26
click at [514, 559] on html "M MB.OS Mobile Design System C Home Documentation Analytics Code automation Dat…" at bounding box center [758, 392] width 1517 height 784
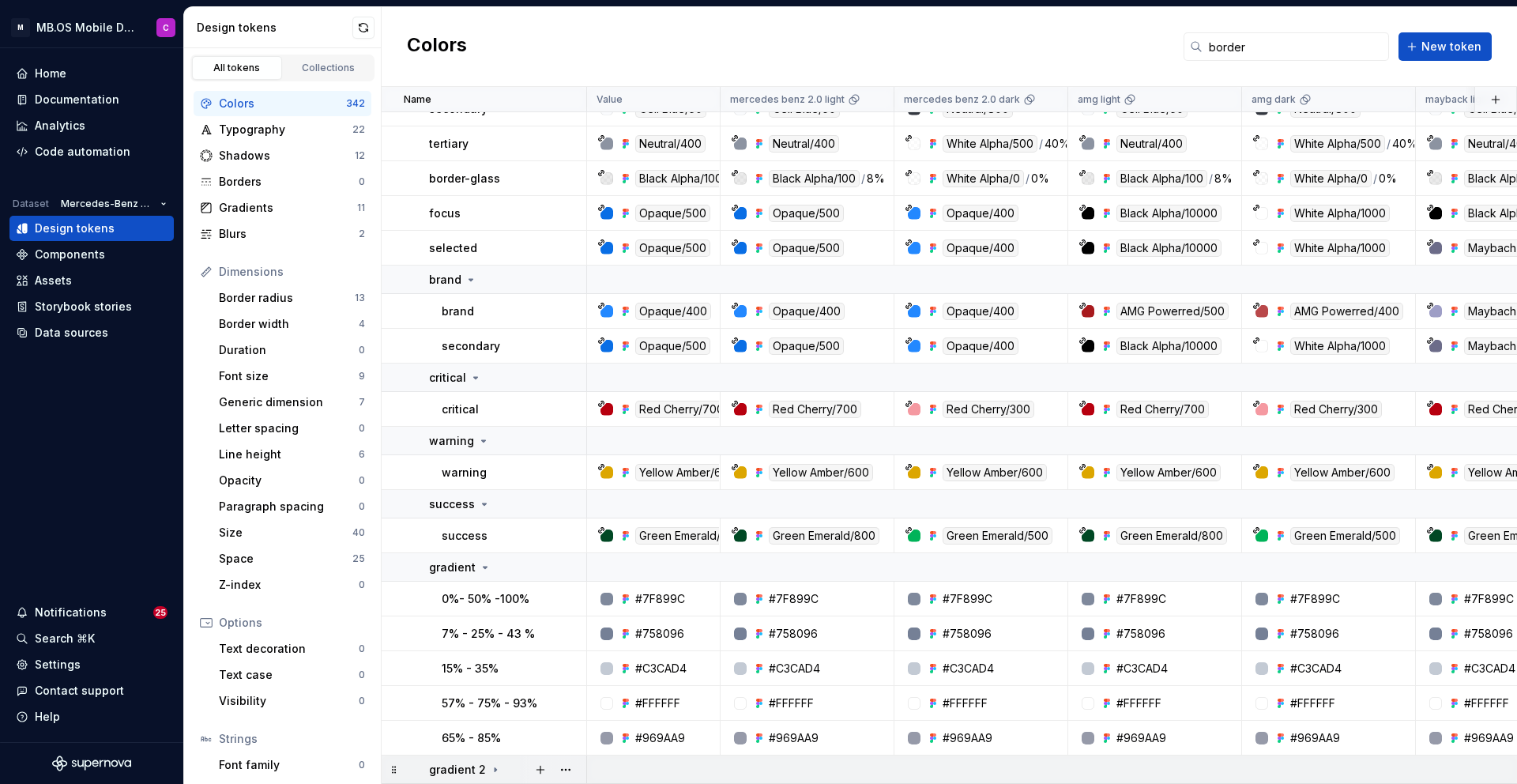
click at [491, 770] on icon at bounding box center [495, 769] width 13 height 13
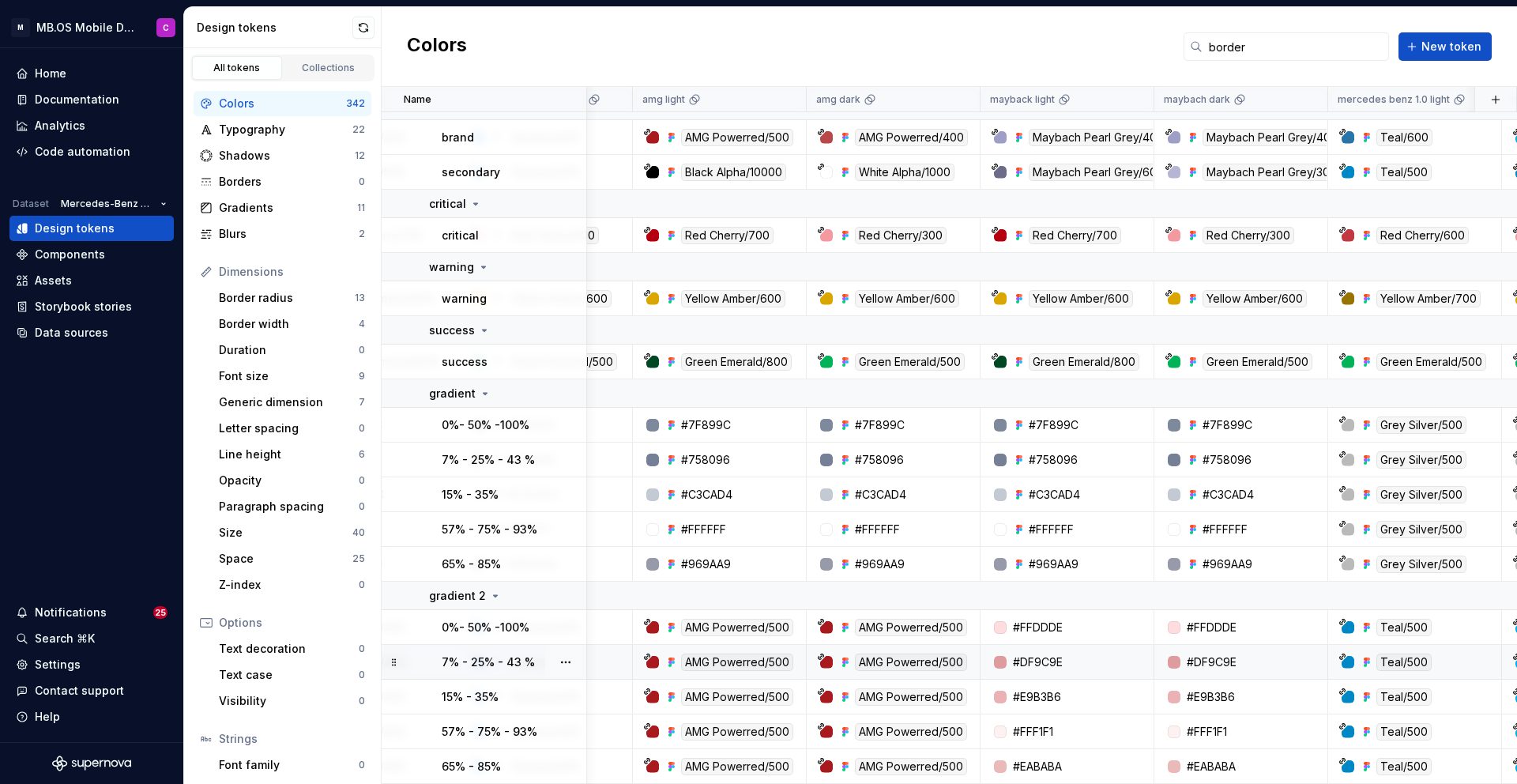
scroll to position [286, 440]
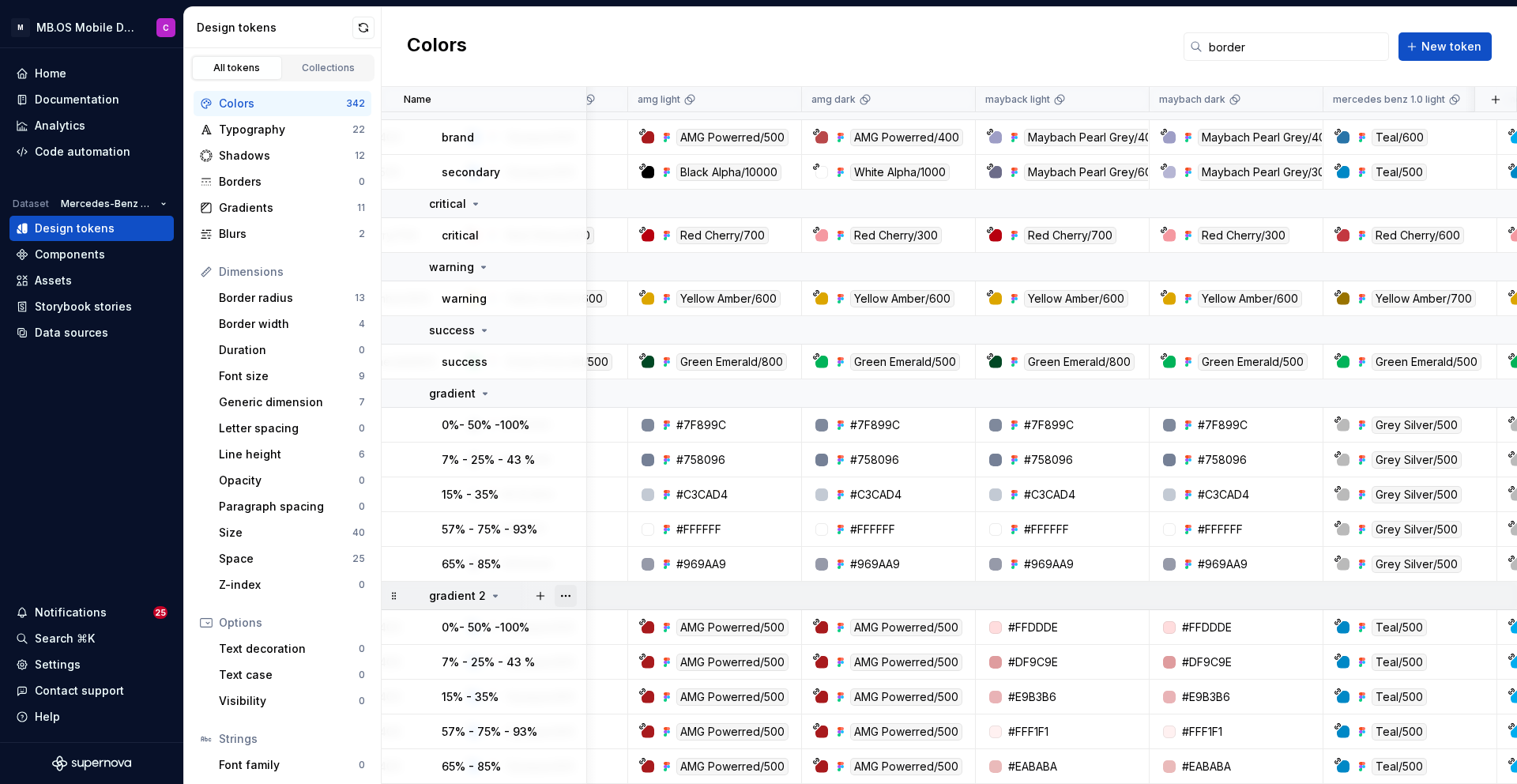
click at [567, 595] on button "button" at bounding box center [565, 595] width 22 height 22
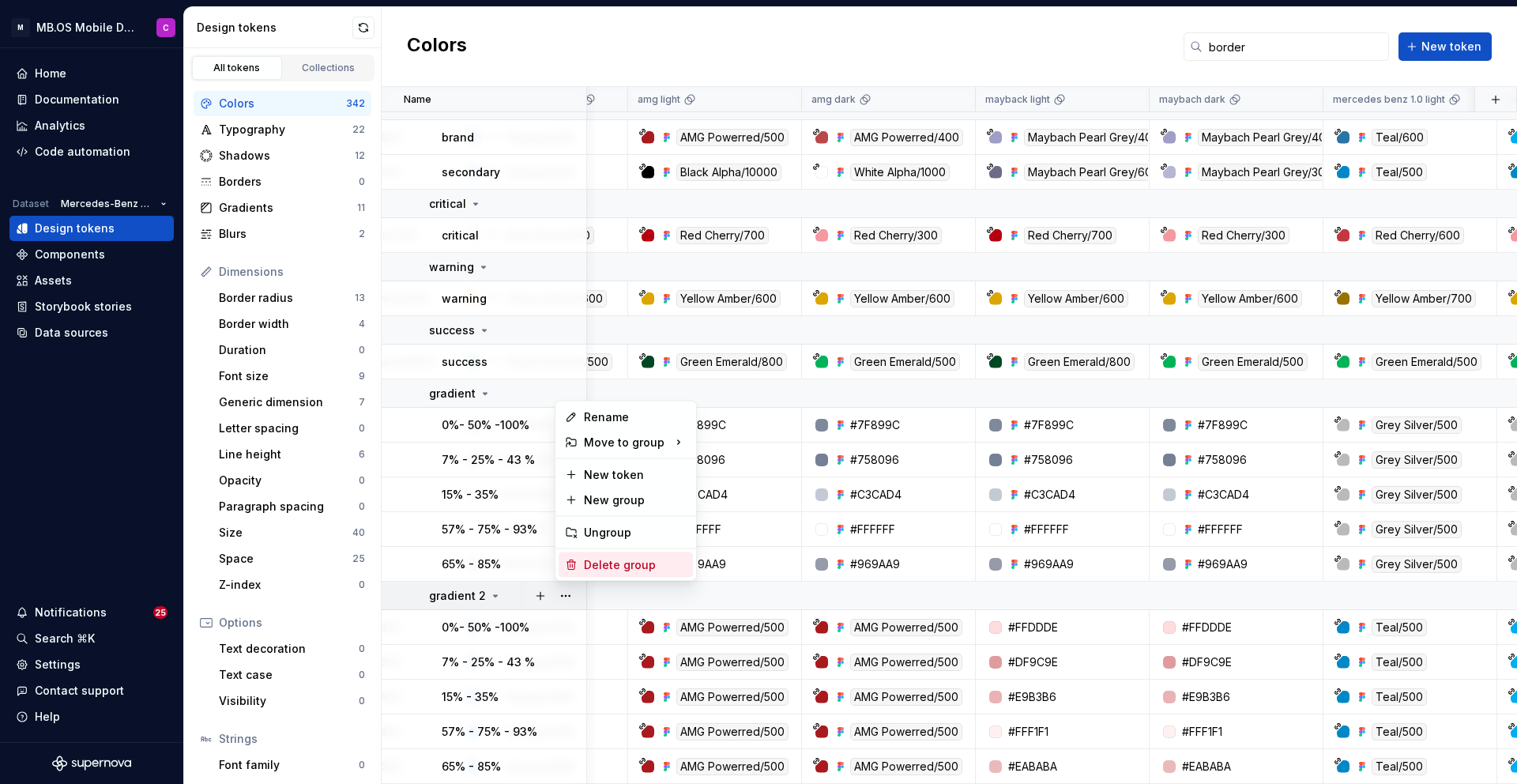
click at [604, 558] on div "Delete group" at bounding box center [636, 565] width 103 height 16
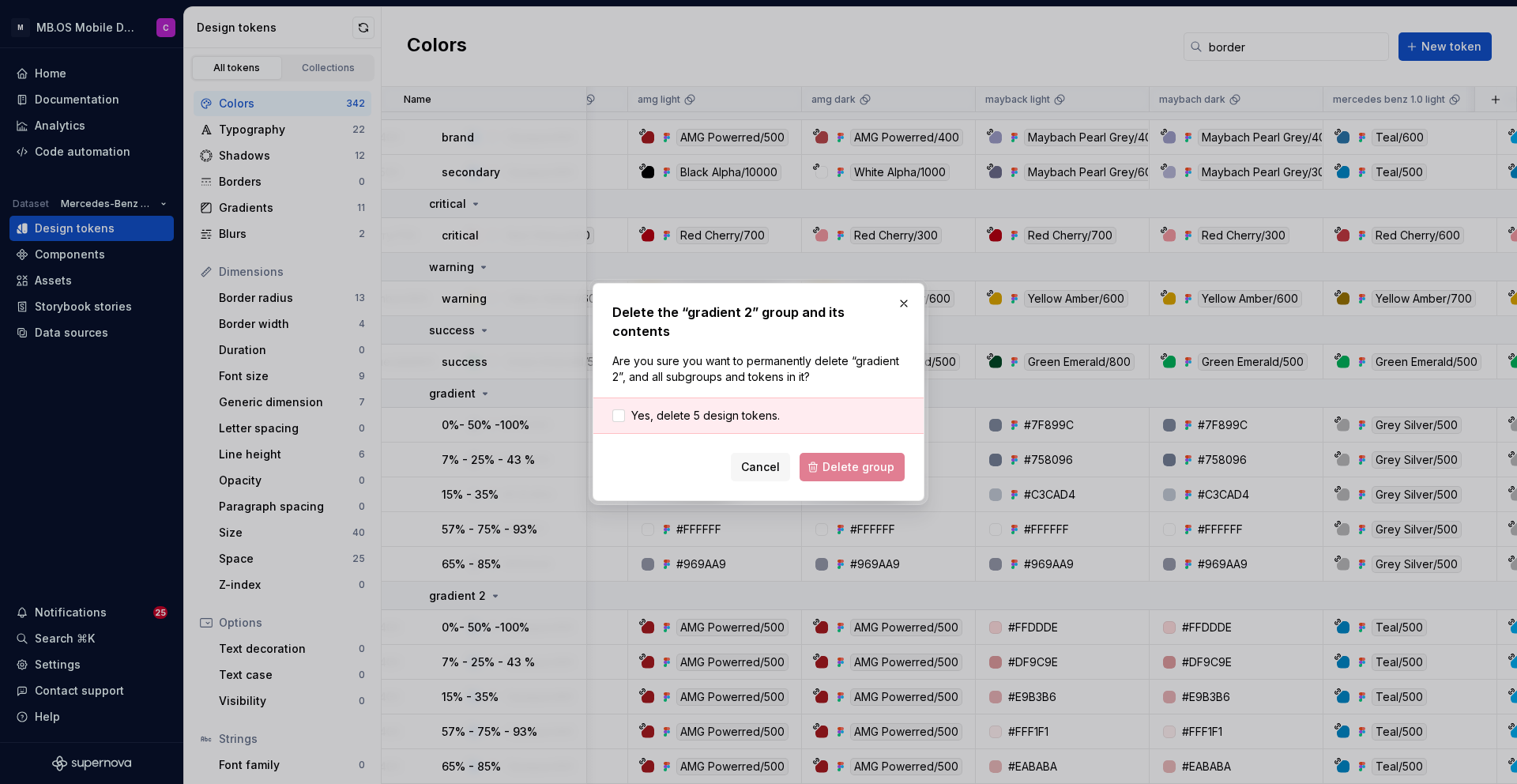
click at [710, 417] on div "Yes, delete 5 design tokens." at bounding box center [758, 415] width 331 height 37
click at [707, 408] on span "Yes, delete 5 design tokens." at bounding box center [706, 416] width 149 height 16
click at [852, 459] on span "Delete group" at bounding box center [859, 467] width 72 height 16
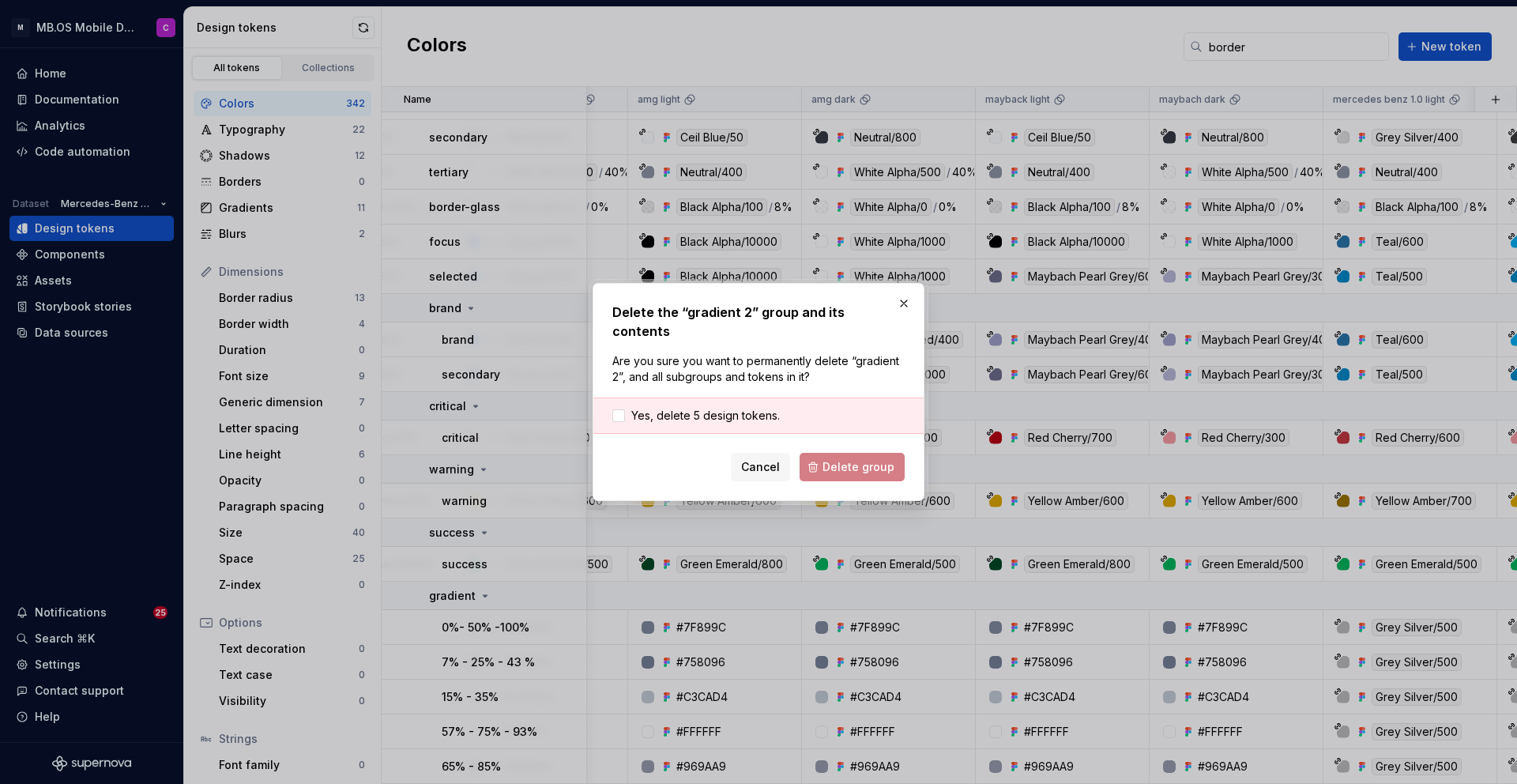
scroll to position [84, 440]
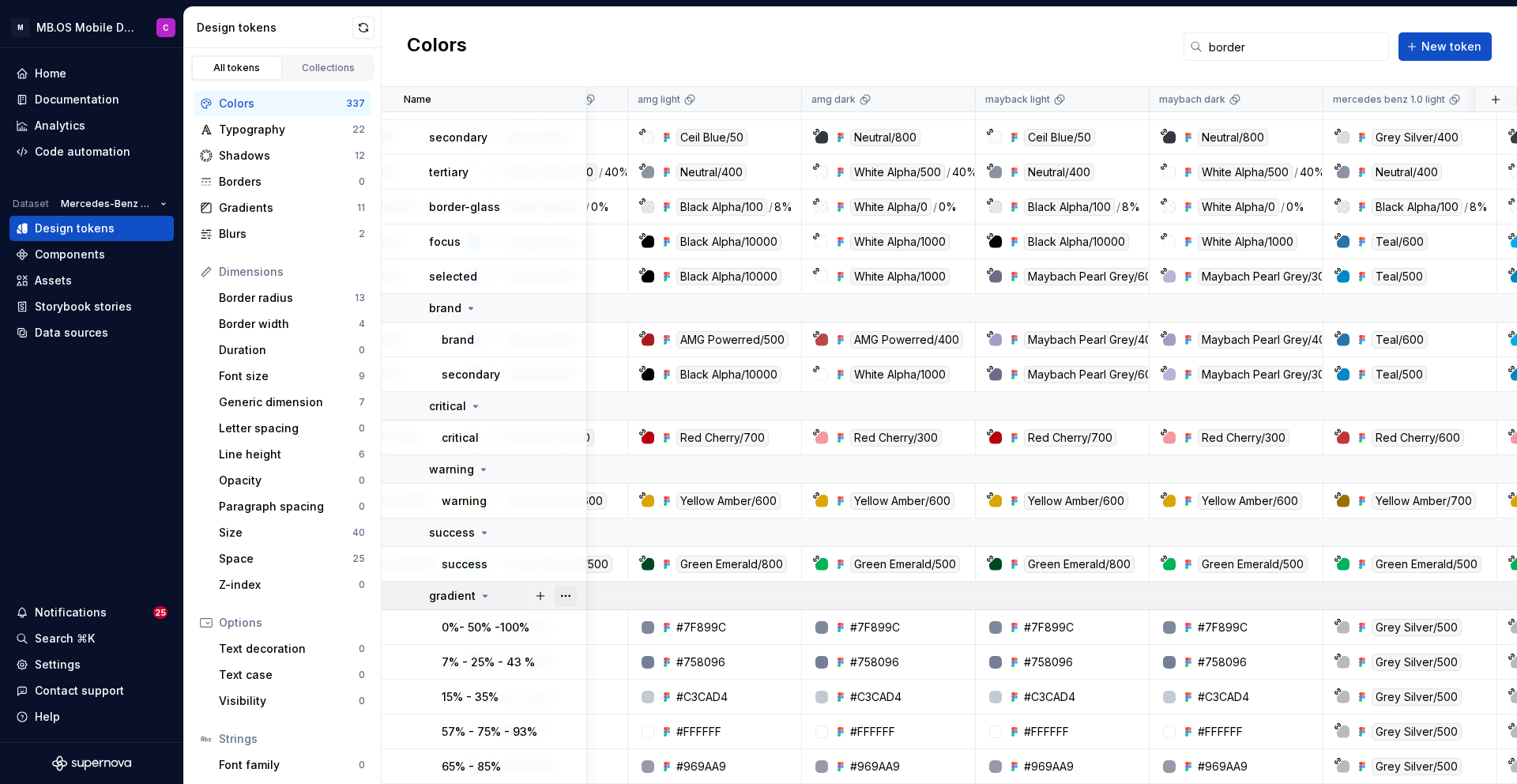
click at [566, 592] on button "button" at bounding box center [565, 595] width 22 height 22
click at [505, 588] on html "M MB.OS Mobile Design System C Home Documentation Analytics Code automation Dat…" at bounding box center [758, 392] width 1517 height 784
click at [49, 98] on div "Documentation" at bounding box center [76, 100] width 84 height 16
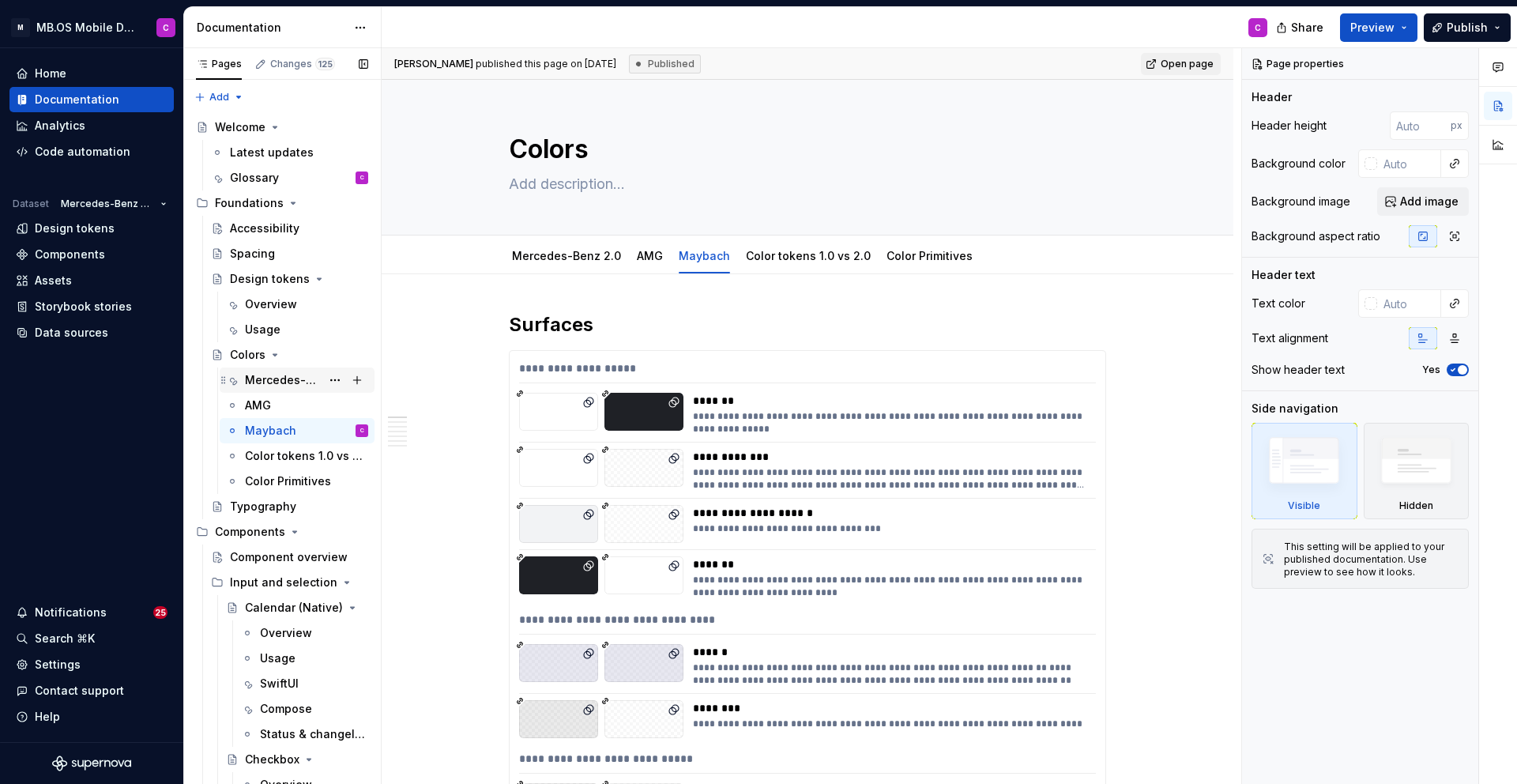
click at [264, 377] on div "Mercedes-Benz 2.0" at bounding box center [282, 380] width 76 height 16
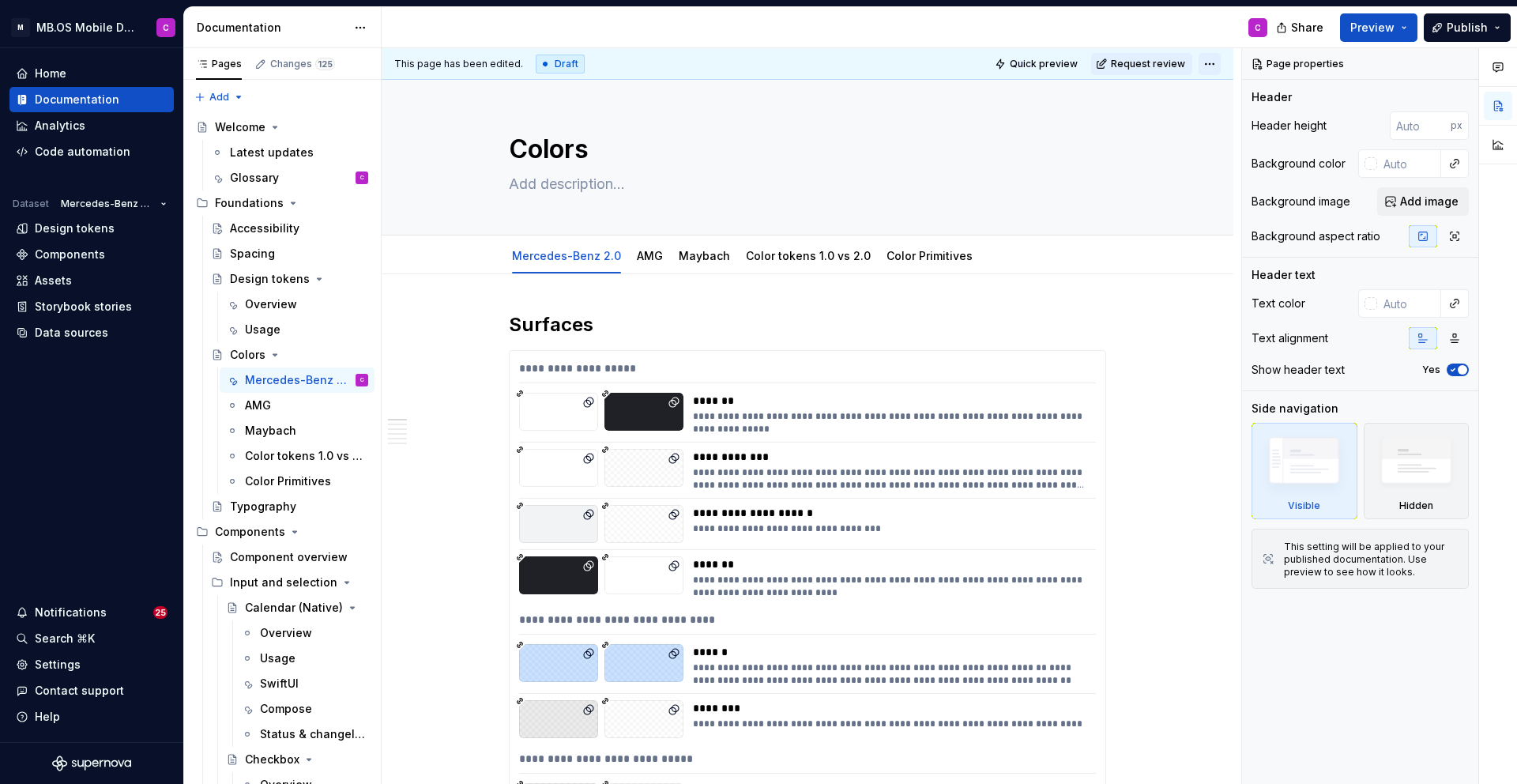
click at [1222, 61] on html "M MB.OS Mobile Design System C Home Documentation Analytics Code automation Dat…" at bounding box center [758, 392] width 1517 height 784
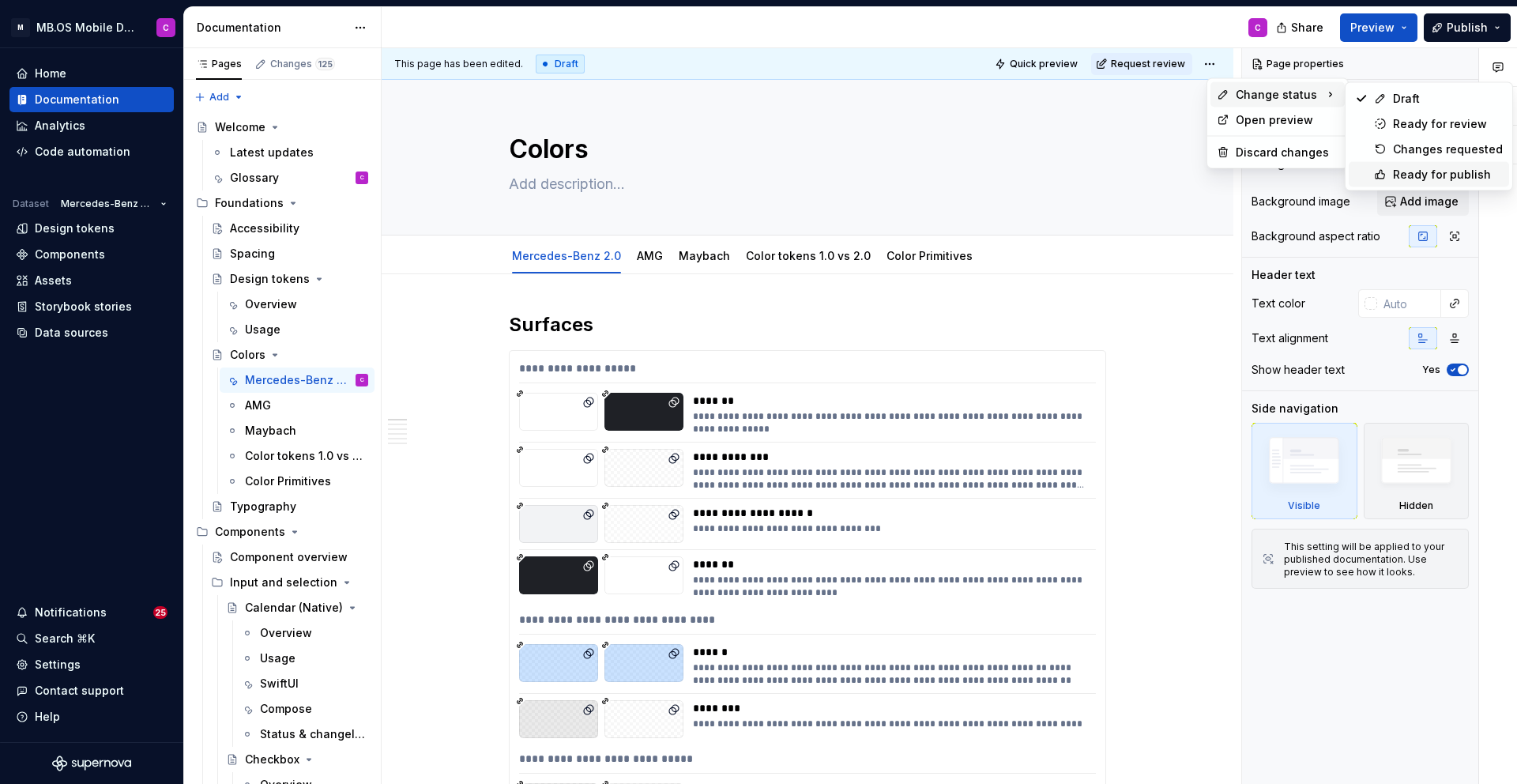
click at [1413, 174] on div "Ready for publish" at bounding box center [1448, 174] width 110 height 16
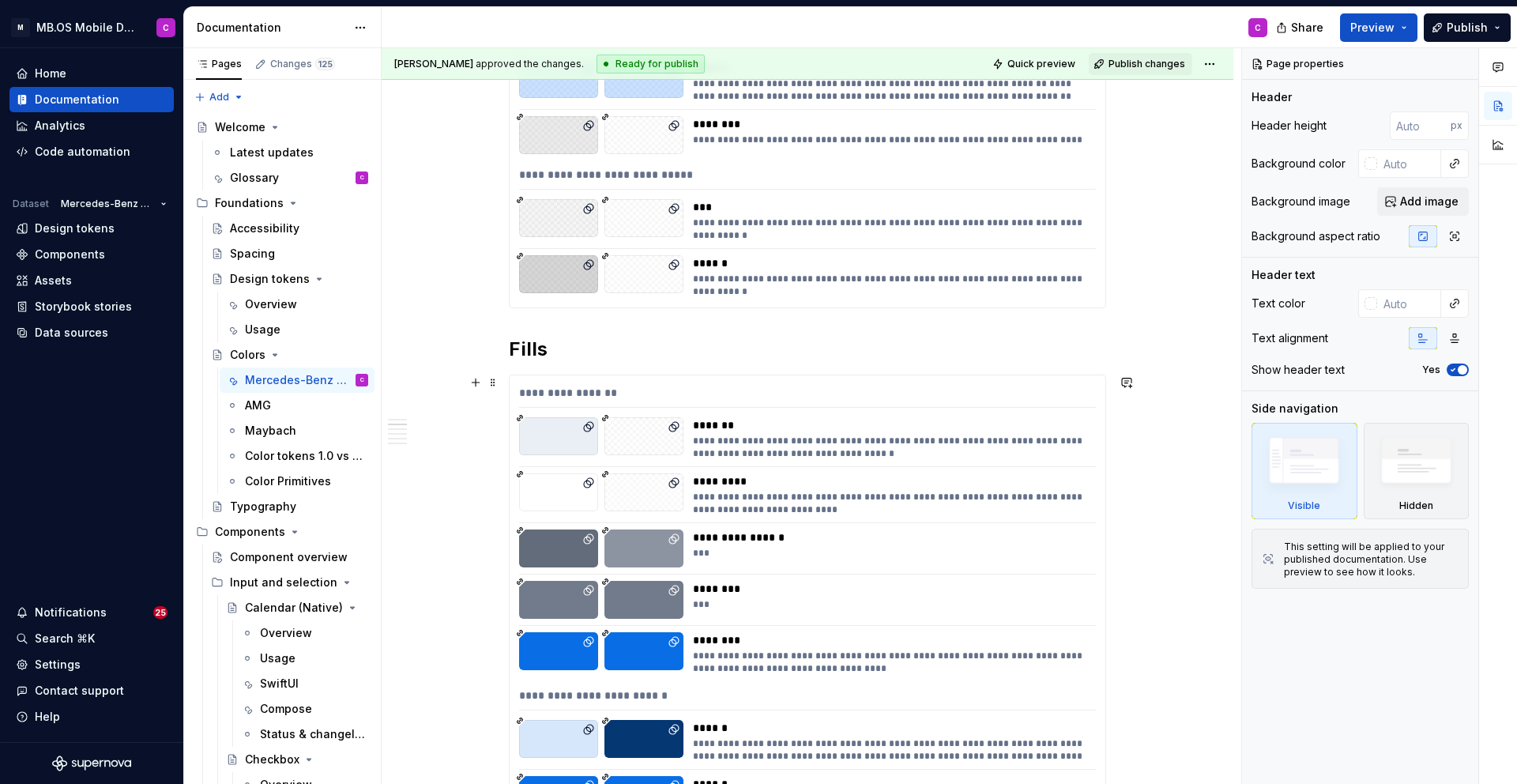
scroll to position [413, 0]
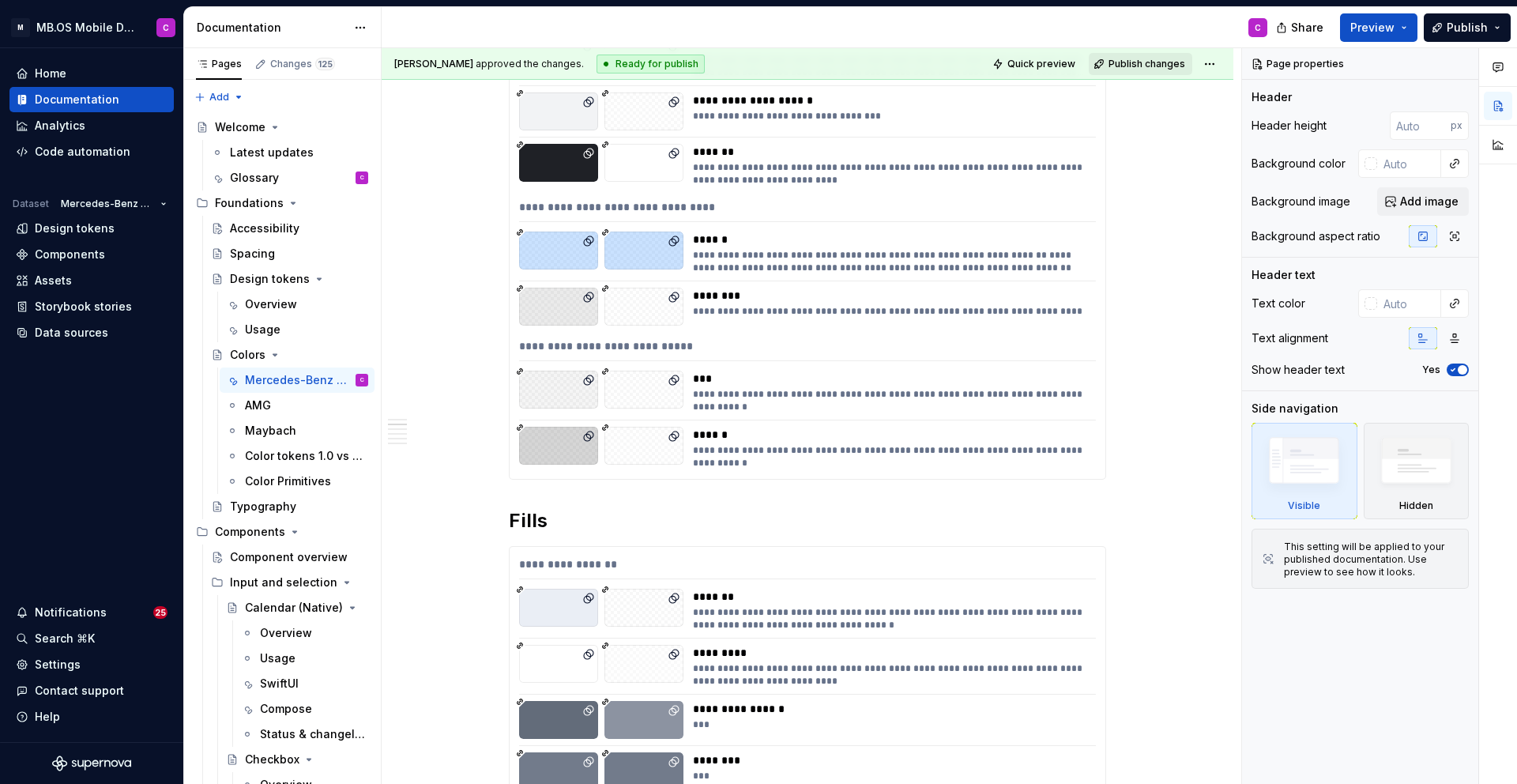
click at [1132, 55] on button "Publish changes" at bounding box center [1141, 63] width 104 height 22
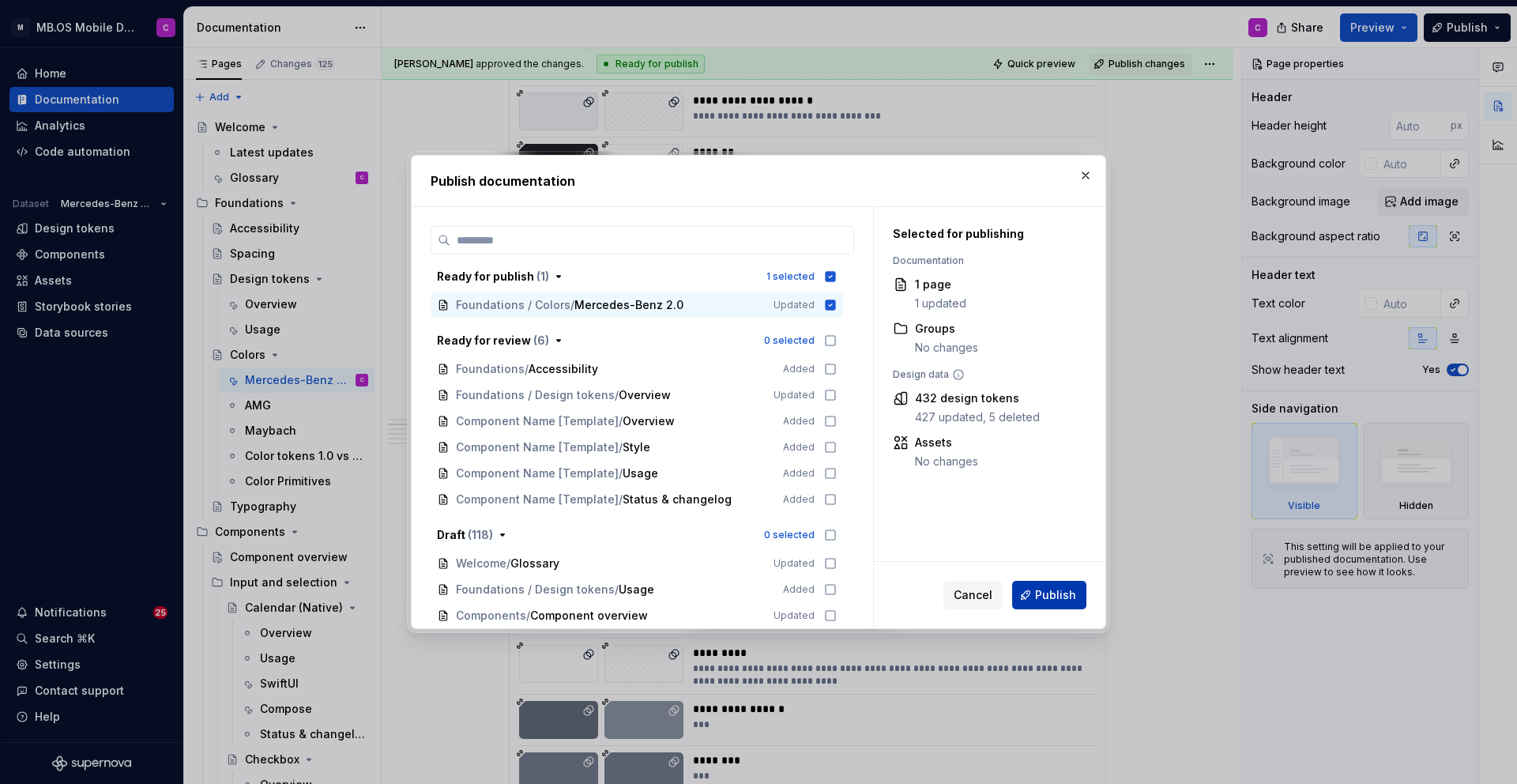
click at [1054, 590] on span "Publish" at bounding box center [1055, 595] width 41 height 16
type textarea "*"
